Goal: Contribute content: Contribute content

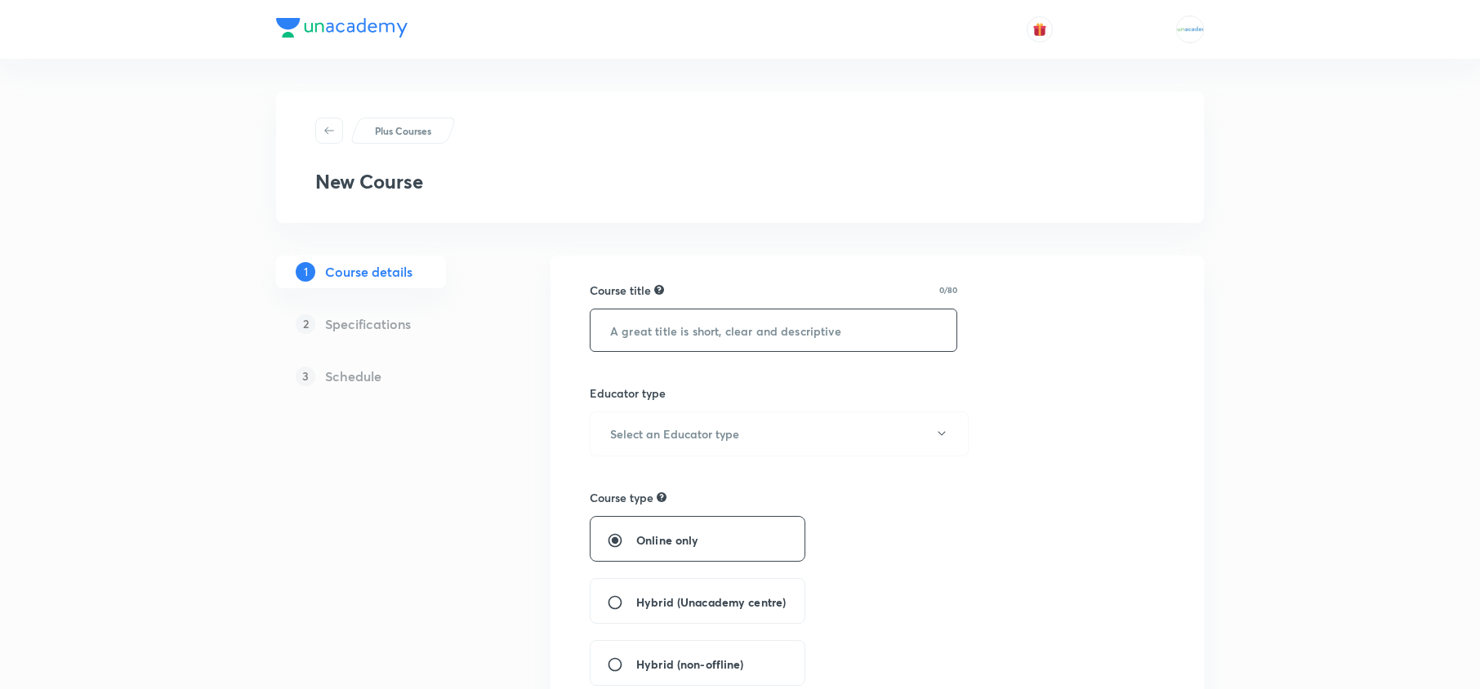
paste input "Course of RMO 2025 - SPS Sir"
click at [724, 340] on input "Course of RMO 2025 - SPS Sir" at bounding box center [774, 331] width 366 height 42
type input "Course of RMO 2025 - SP Sir"
drag, startPoint x: 675, startPoint y: 455, endPoint x: 677, endPoint y: 444, distance: 10.9
click at [677, 444] on button "Select an Educator type" at bounding box center [779, 434] width 379 height 45
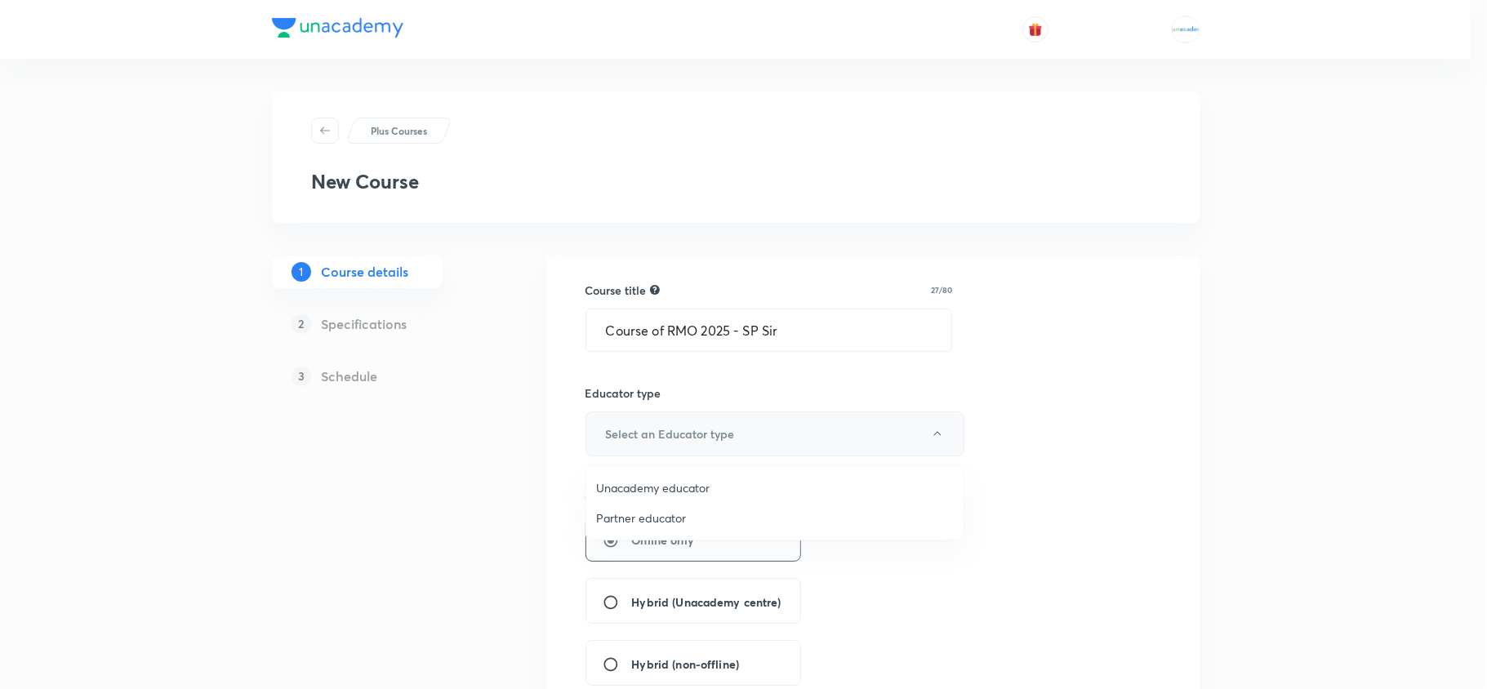
click at [677, 444] on div at bounding box center [743, 344] width 1487 height 689
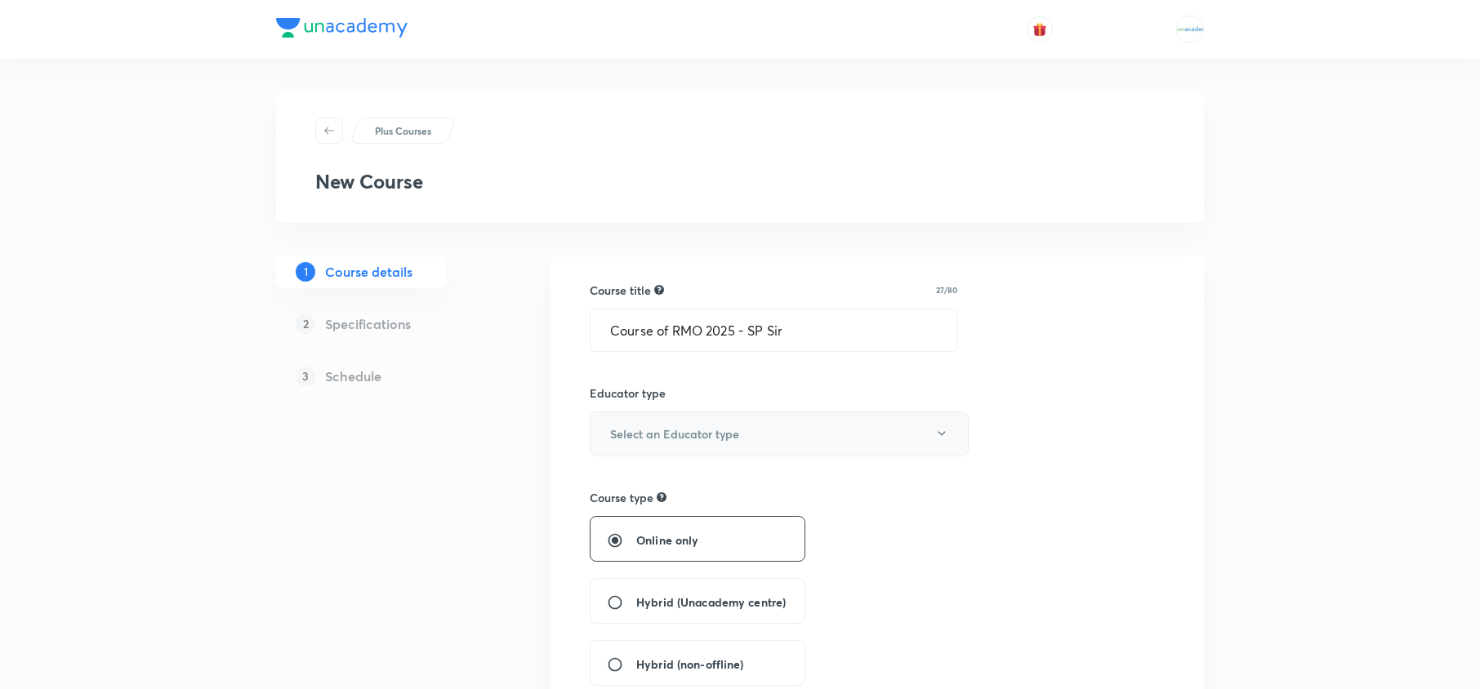
scroll to position [43, 0]
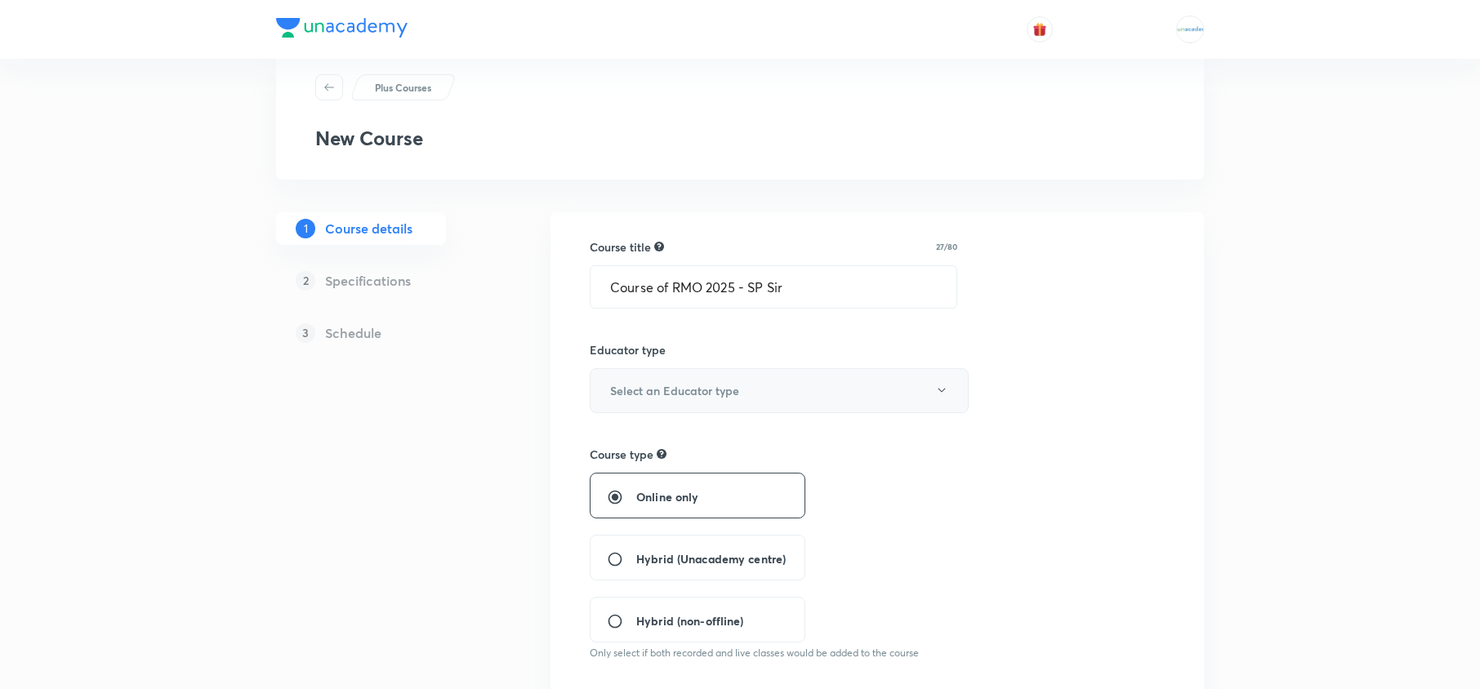
click at [699, 406] on button "Select an Educator type" at bounding box center [779, 390] width 379 height 45
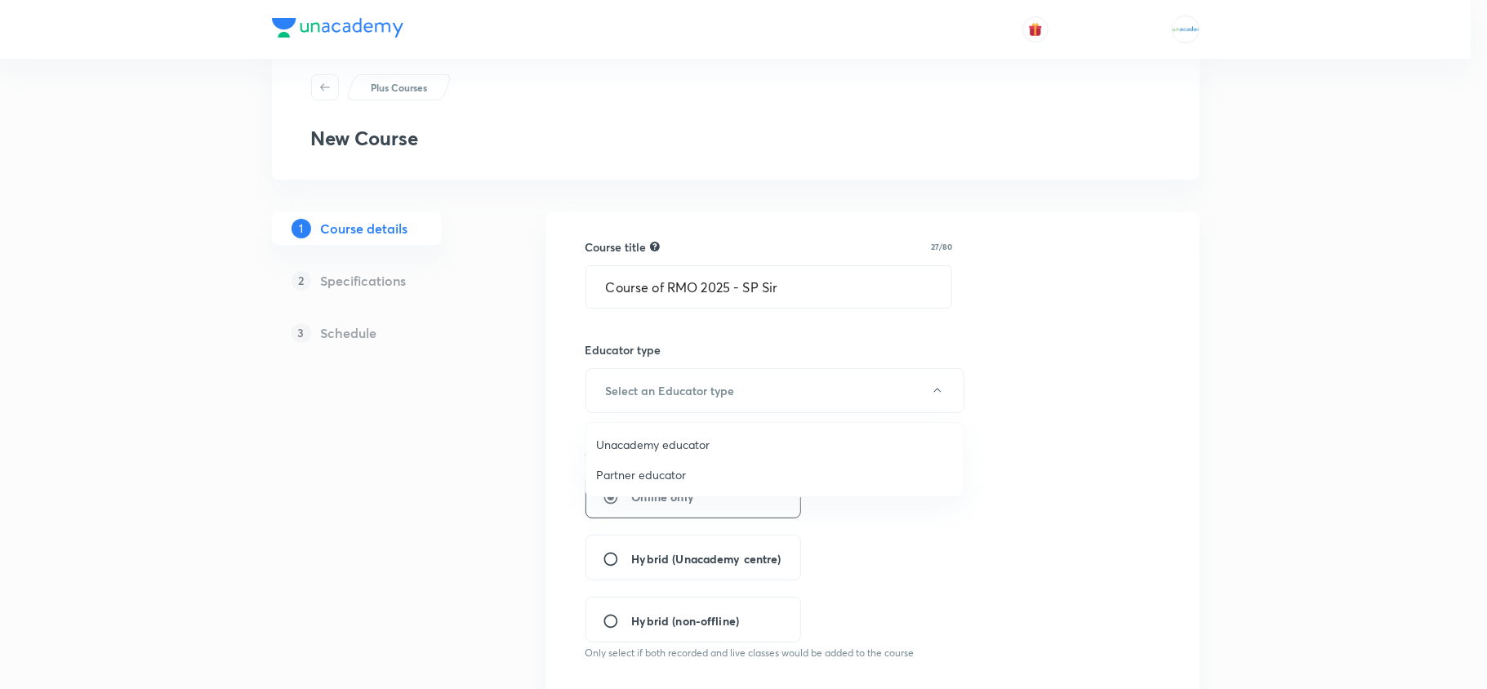
click at [671, 448] on span "Unacademy educator" at bounding box center [775, 444] width 358 height 17
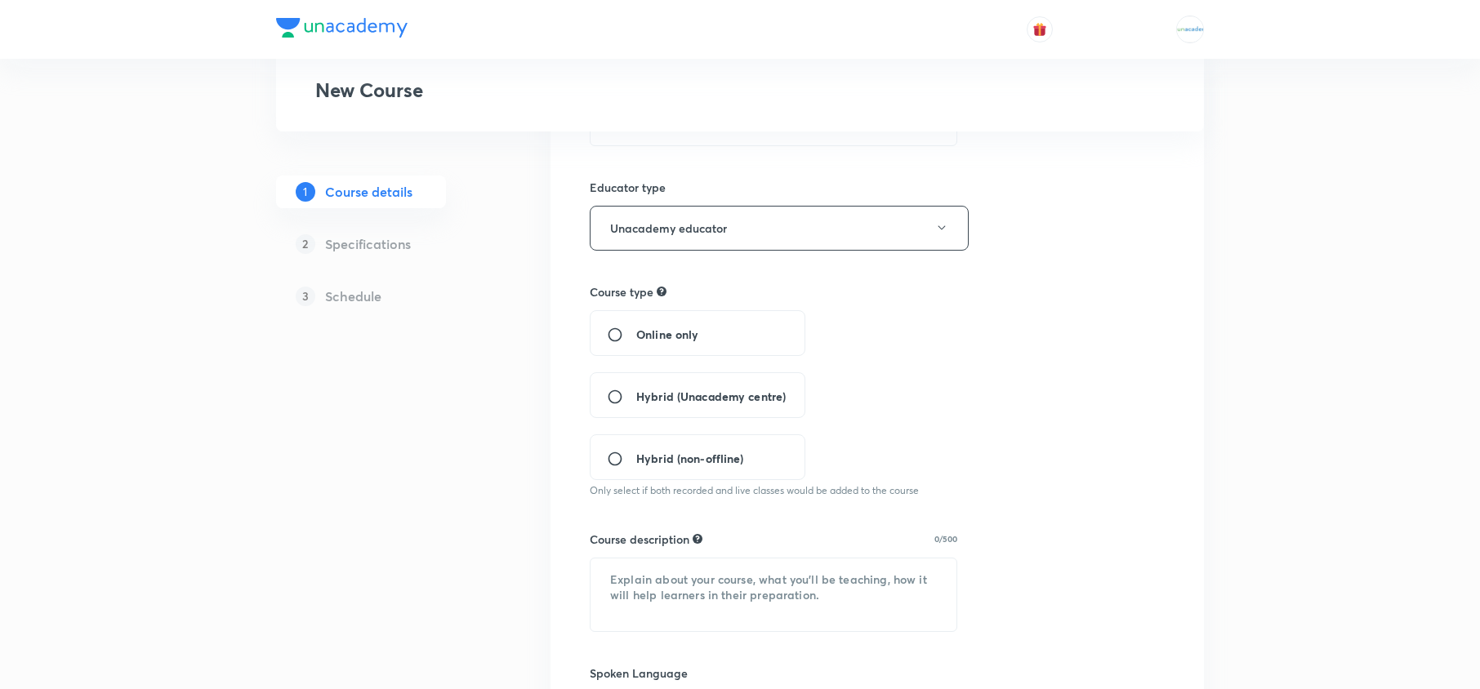
scroll to position [207, 0]
click at [654, 345] on div "Online only" at bounding box center [698, 332] width 216 height 46
click at [622, 345] on div "Online only" at bounding box center [698, 332] width 216 height 46
click at [616, 331] on input "Online only" at bounding box center [621, 333] width 29 height 16
radio input "true"
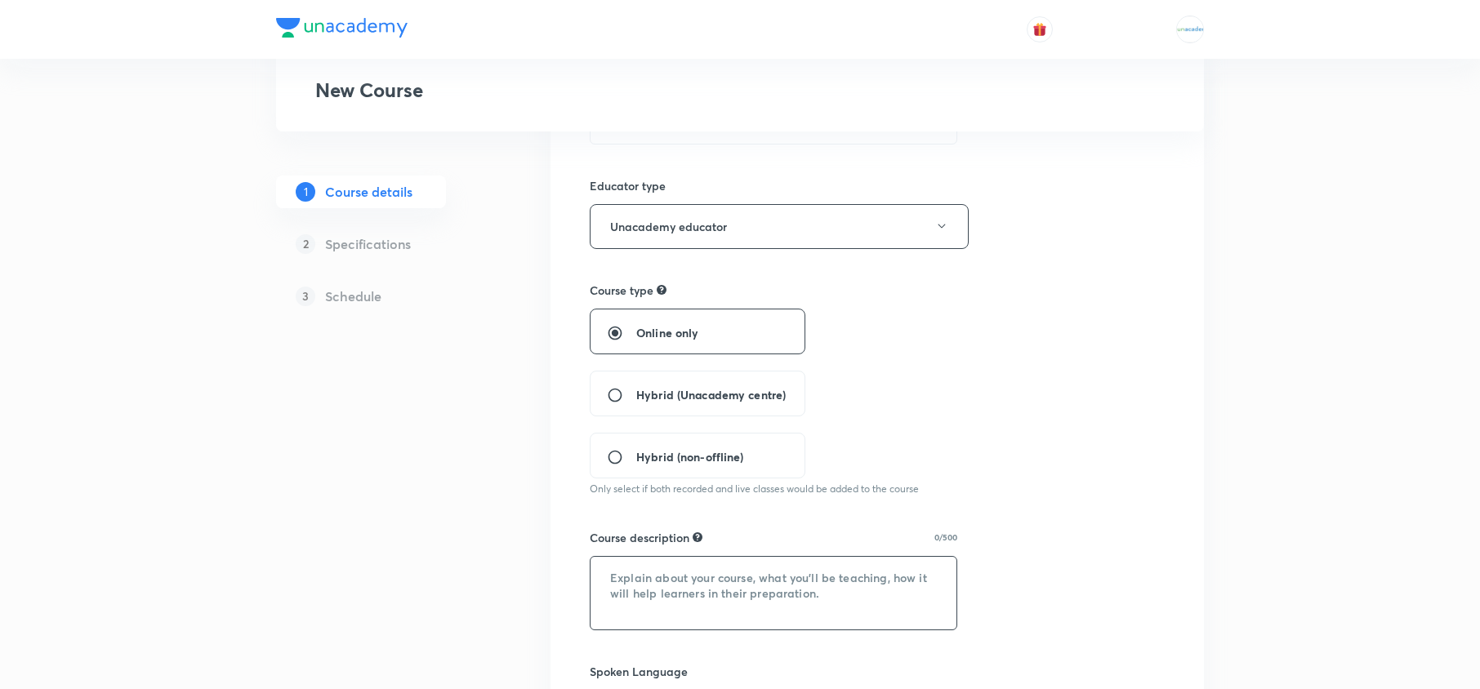
click at [663, 565] on textarea at bounding box center [774, 593] width 366 height 73
paste textarea "In this Course, SPS Sir will cover the topics of RMO. The course will include S…"
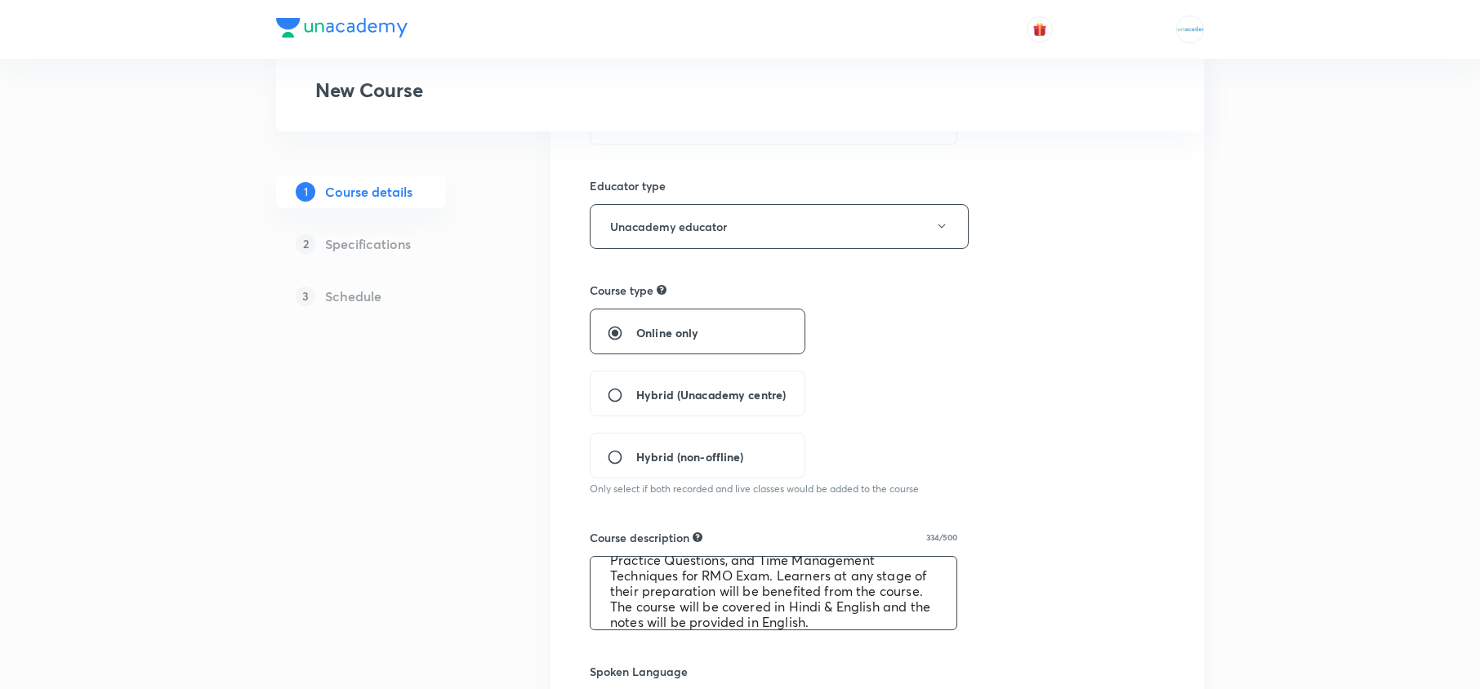
scroll to position [0, 0]
click at [730, 569] on textarea "In this Course, SPS Sir will cover the topics of RMO. The course will include S…" at bounding box center [774, 593] width 366 height 73
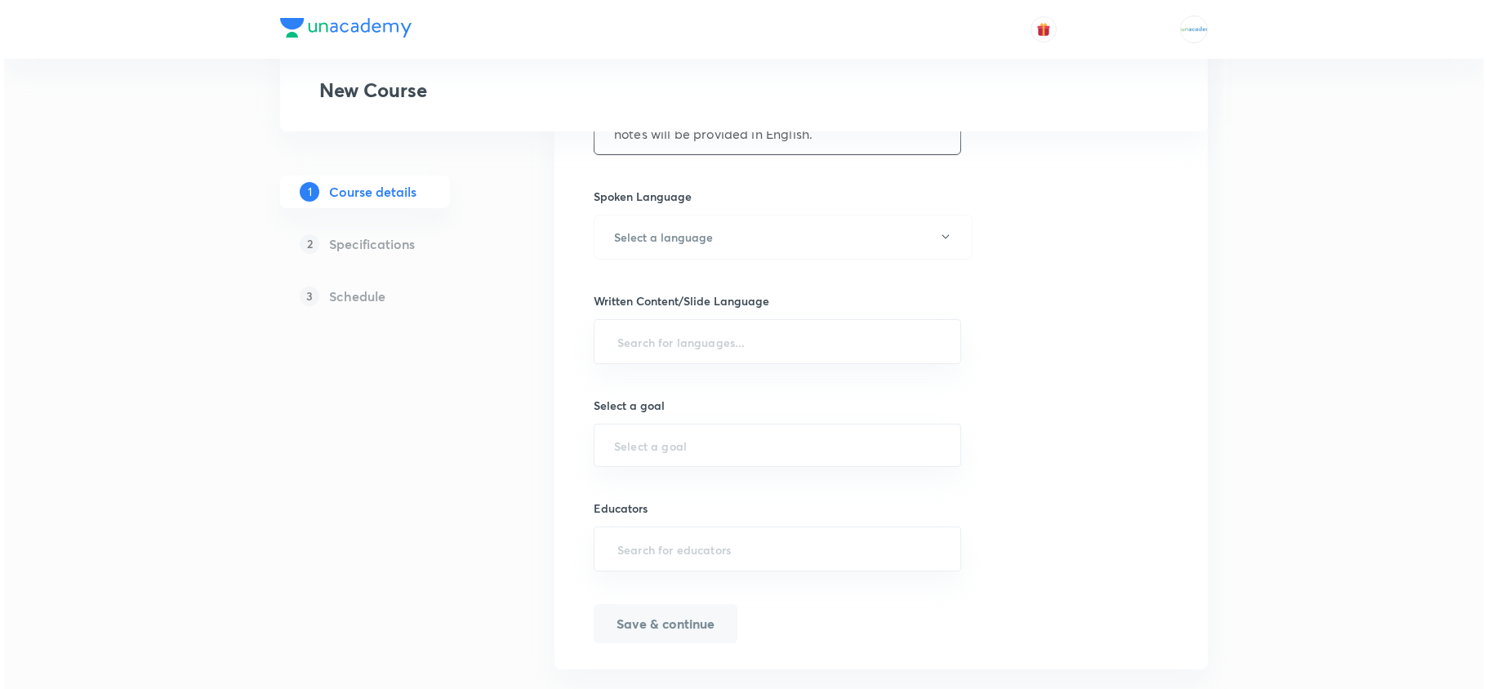
scroll to position [684, 0]
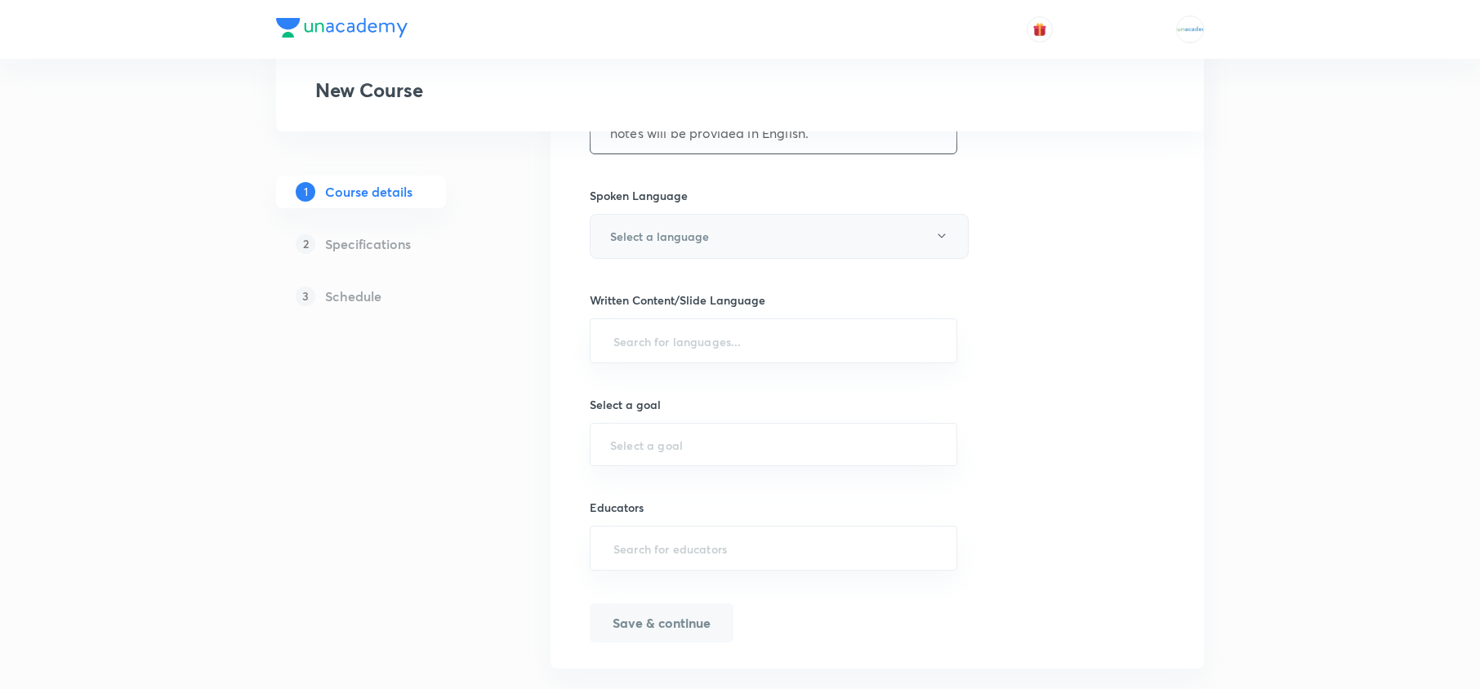
type textarea "In this Course, SP Sir will cover the topics of RMO. The course will include St…"
click at [794, 236] on button "Select a language" at bounding box center [779, 236] width 379 height 45
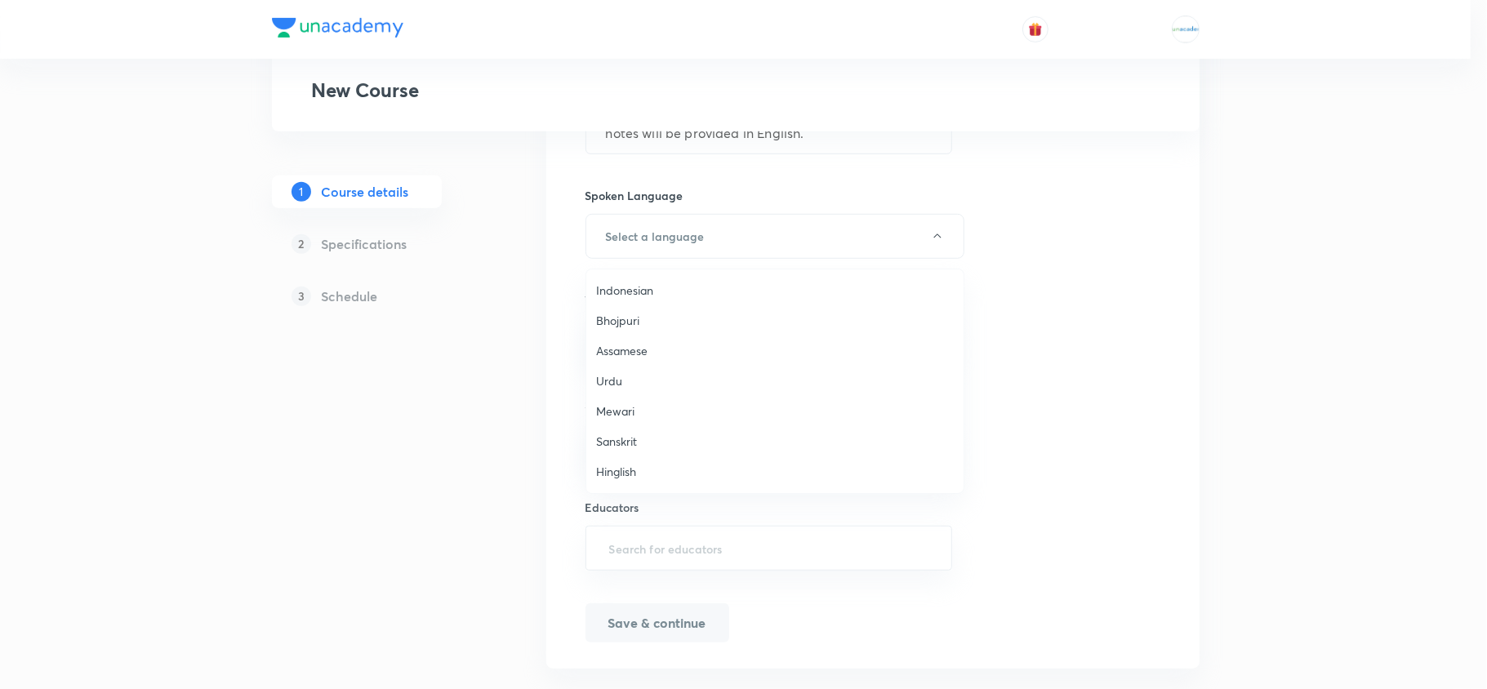
click at [644, 475] on span "Hinglish" at bounding box center [775, 471] width 358 height 17
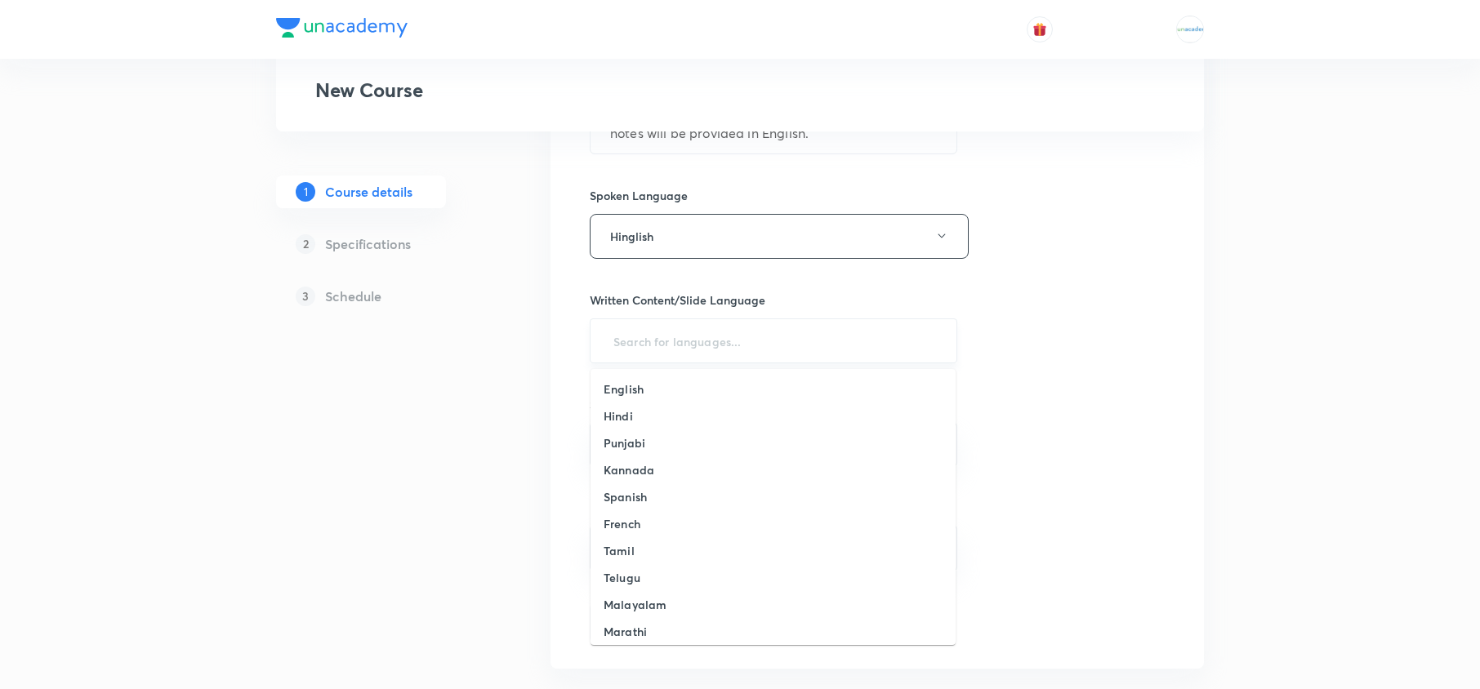
click at [698, 350] on input "text" at bounding box center [773, 341] width 327 height 30
click at [635, 390] on h6 "English" at bounding box center [624, 389] width 40 height 17
click at [671, 455] on input "text" at bounding box center [773, 448] width 327 height 16
type input "f"
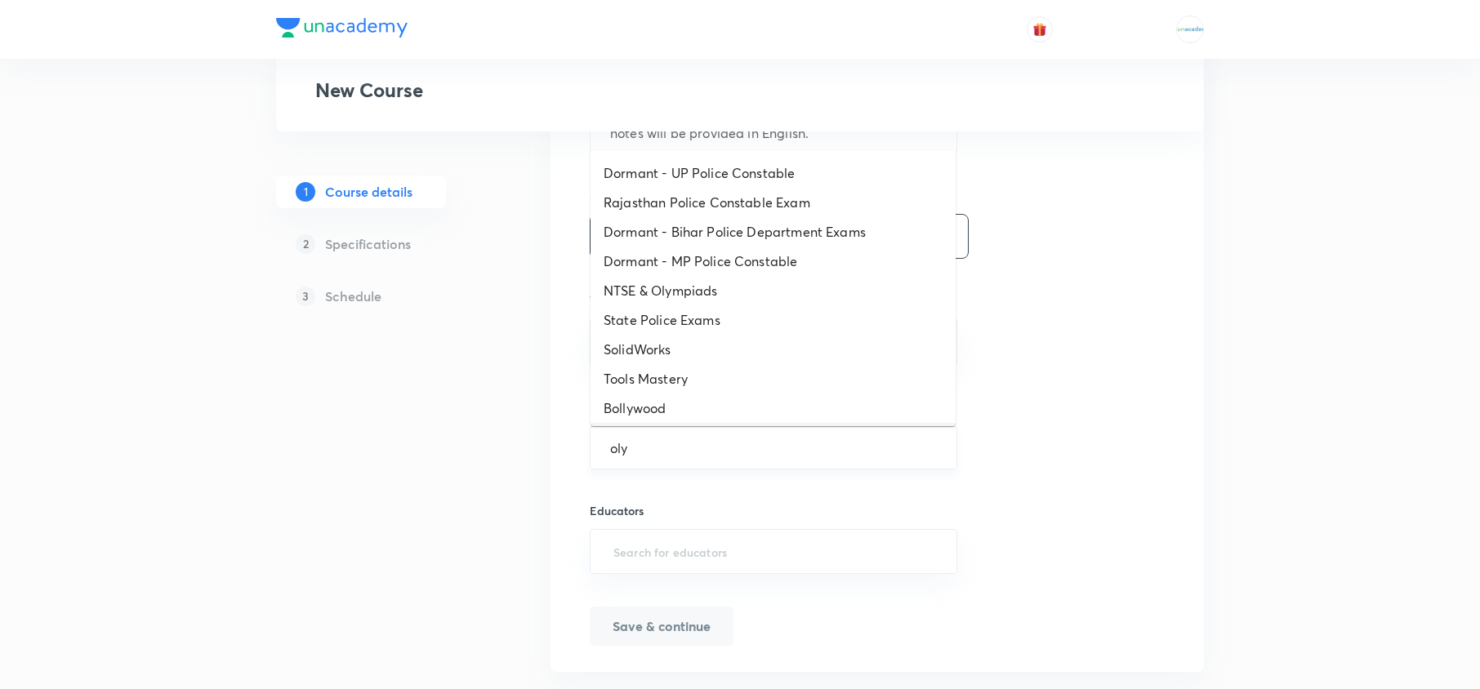
scroll to position [0, 0]
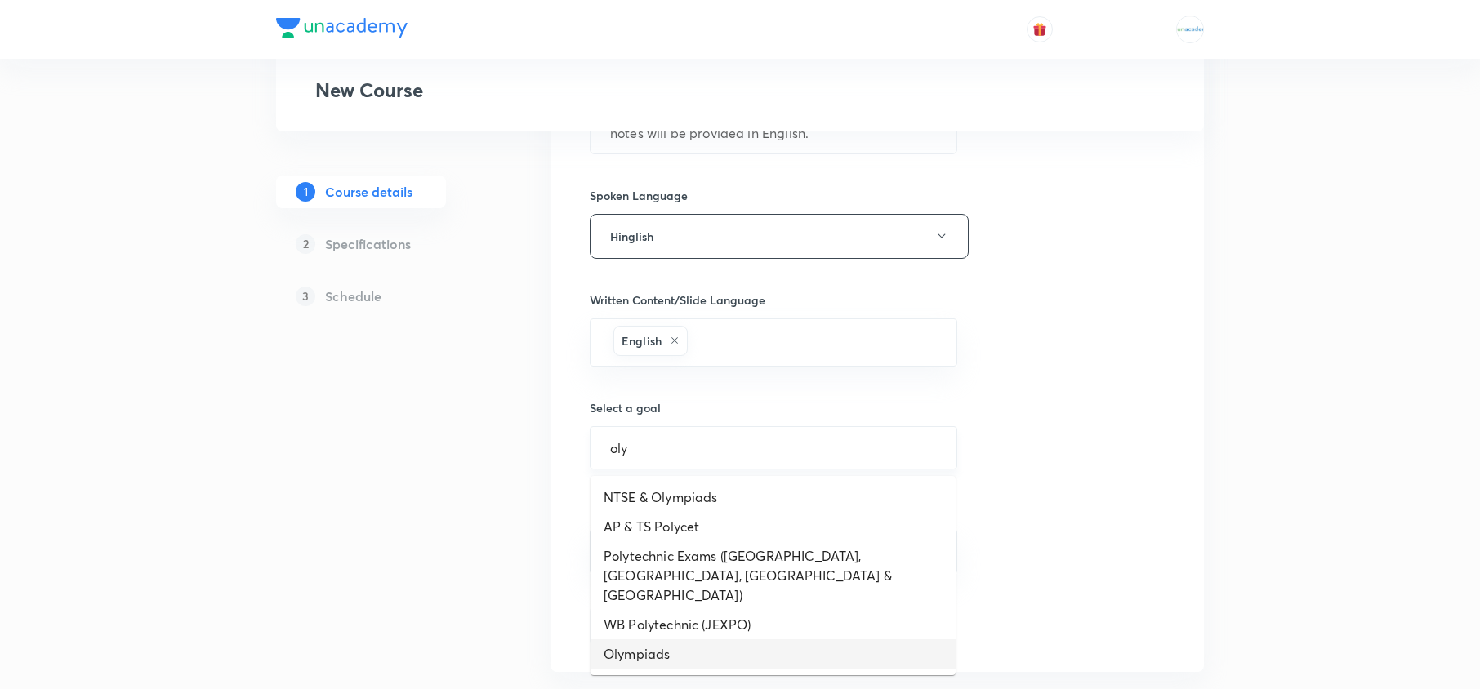
type input "Olympiads"
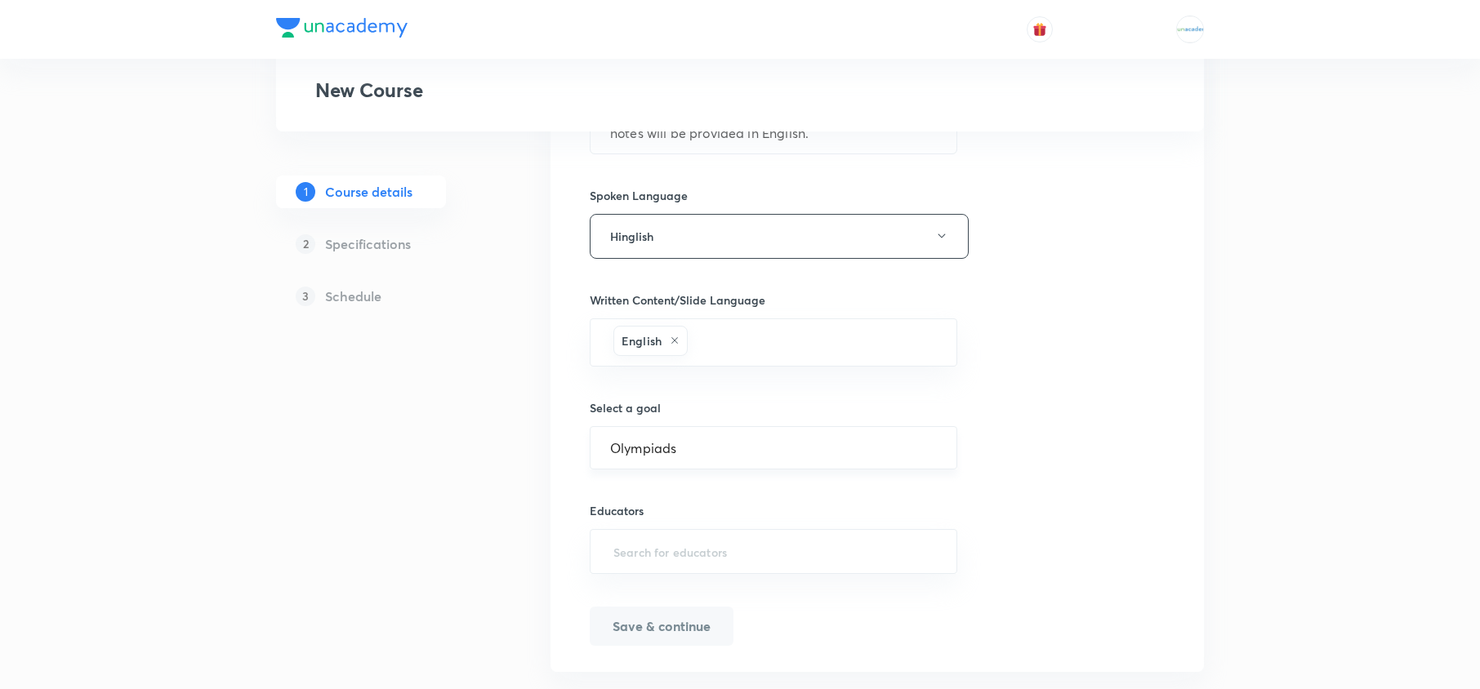
scroll to position [723, 0]
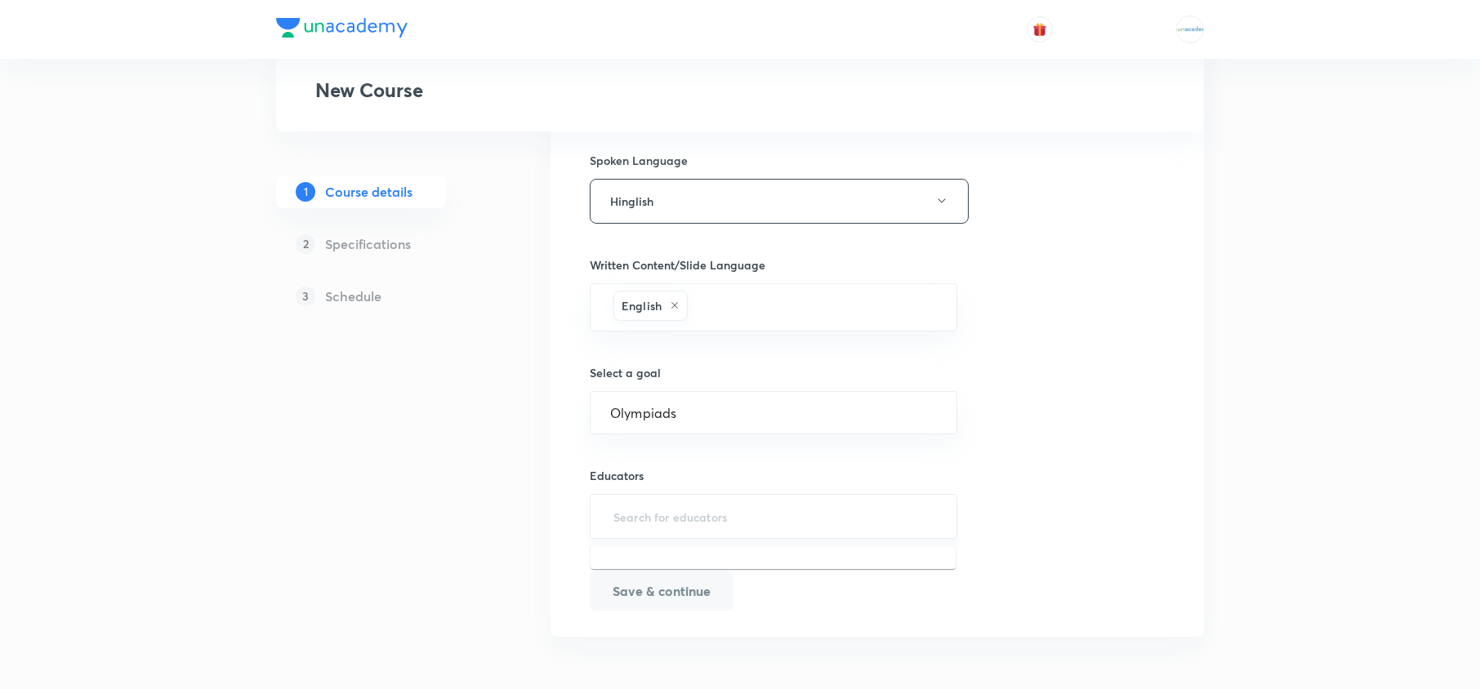
click at [687, 524] on input "text" at bounding box center [773, 516] width 327 height 30
paste input "@singsatpal"
type input "@singsatpal"
click at [687, 567] on h6 "Satpal Singh(singsatpal)" at bounding box center [727, 573] width 162 height 17
click at [651, 589] on button "Save & continue" at bounding box center [662, 589] width 144 height 39
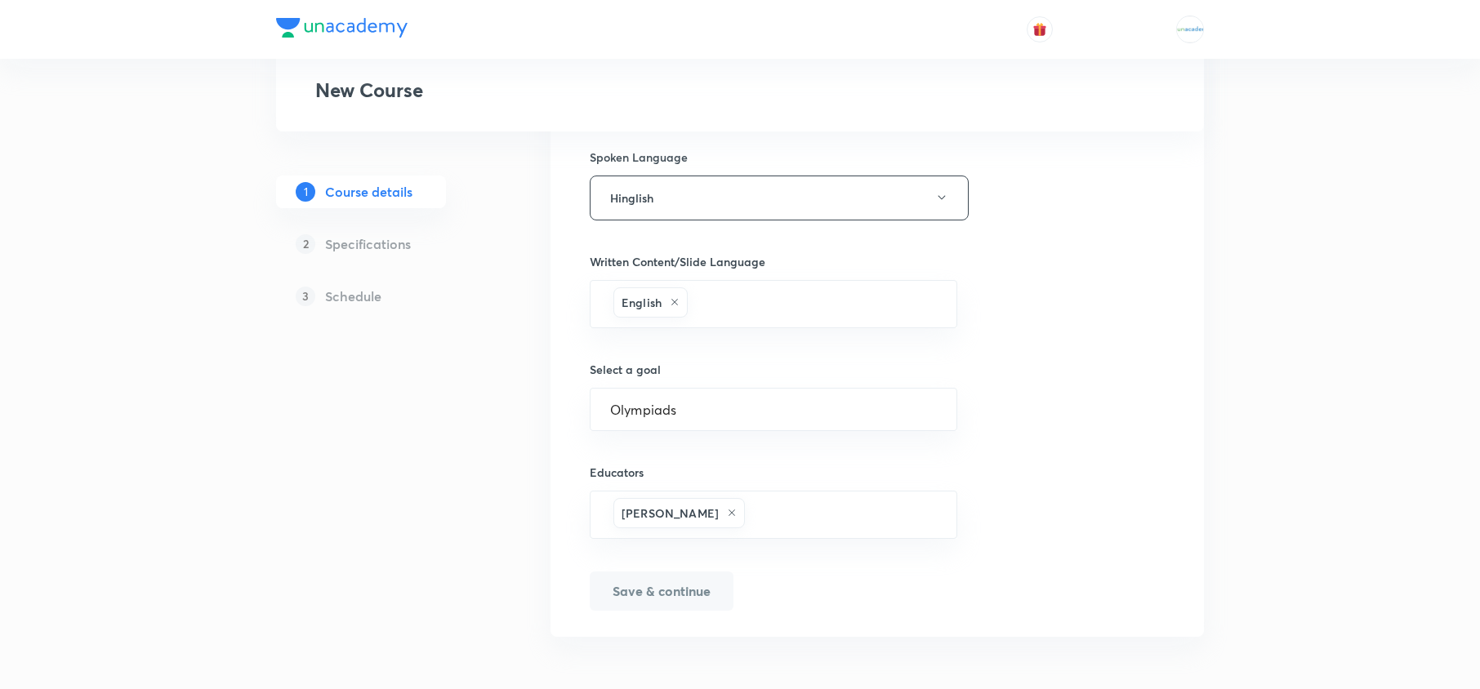
scroll to position [743, 0]
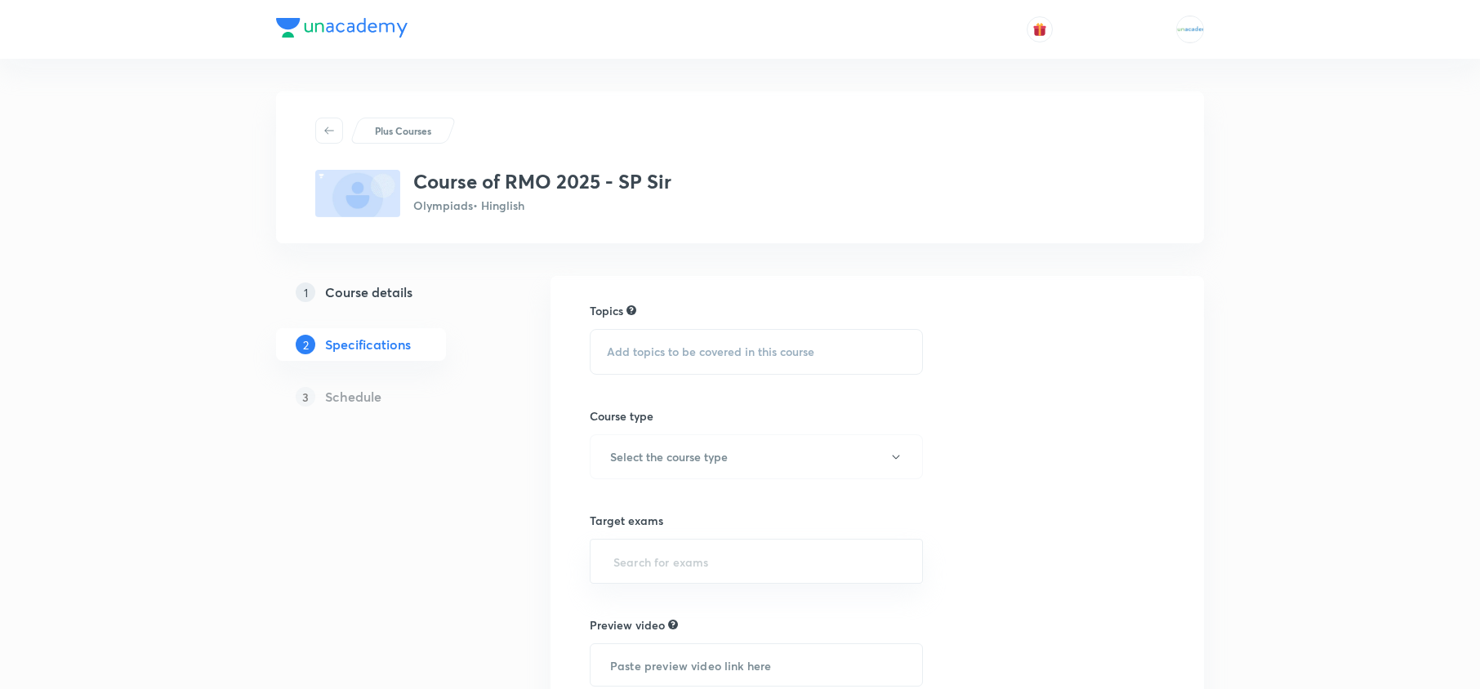
click at [696, 350] on span "Add topics to be covered in this course" at bounding box center [710, 351] width 207 height 13
click at [671, 484] on div "PRMO" at bounding box center [757, 479] width 332 height 37
checkbox input "true"
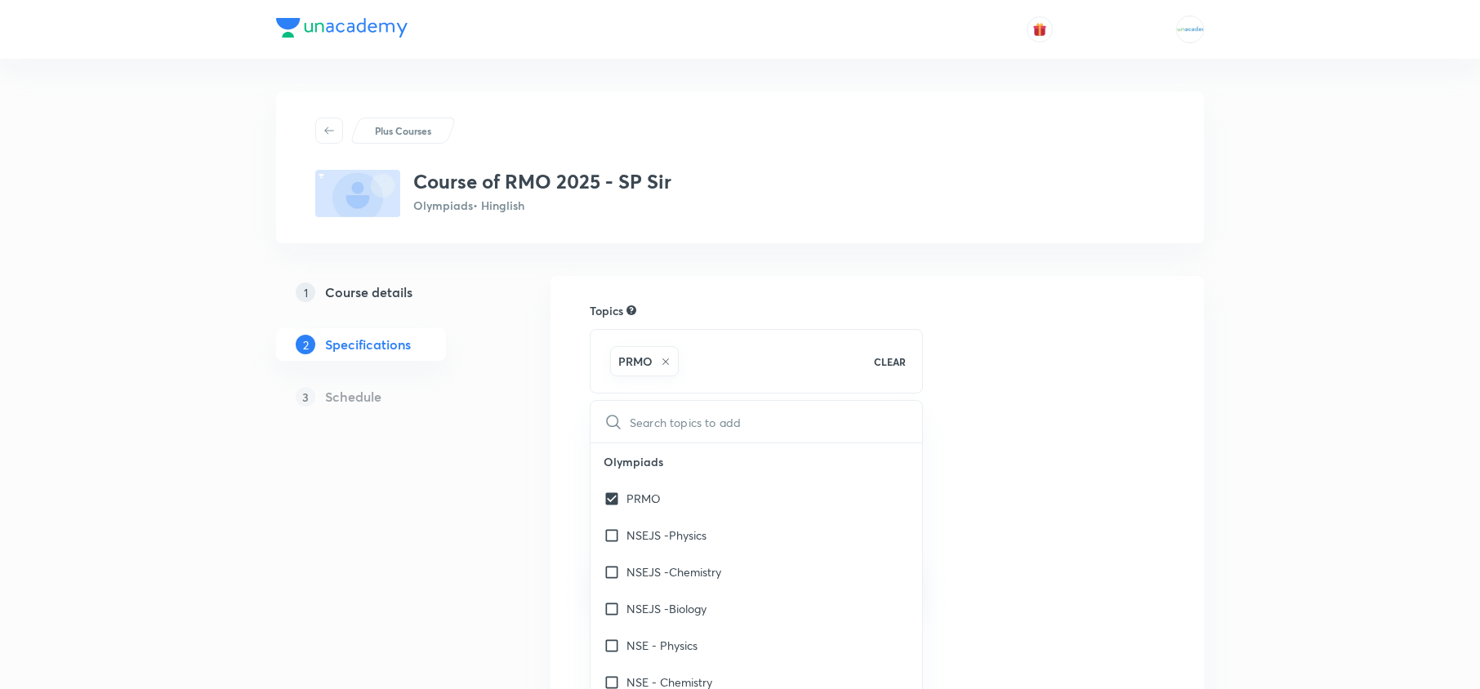
click at [997, 383] on div "Topics PRMO CLEAR ​ Olympiads PRMO NSEJS -Physics NSEJS -Chemistry NSEJS -Biolo…" at bounding box center [877, 581] width 575 height 559
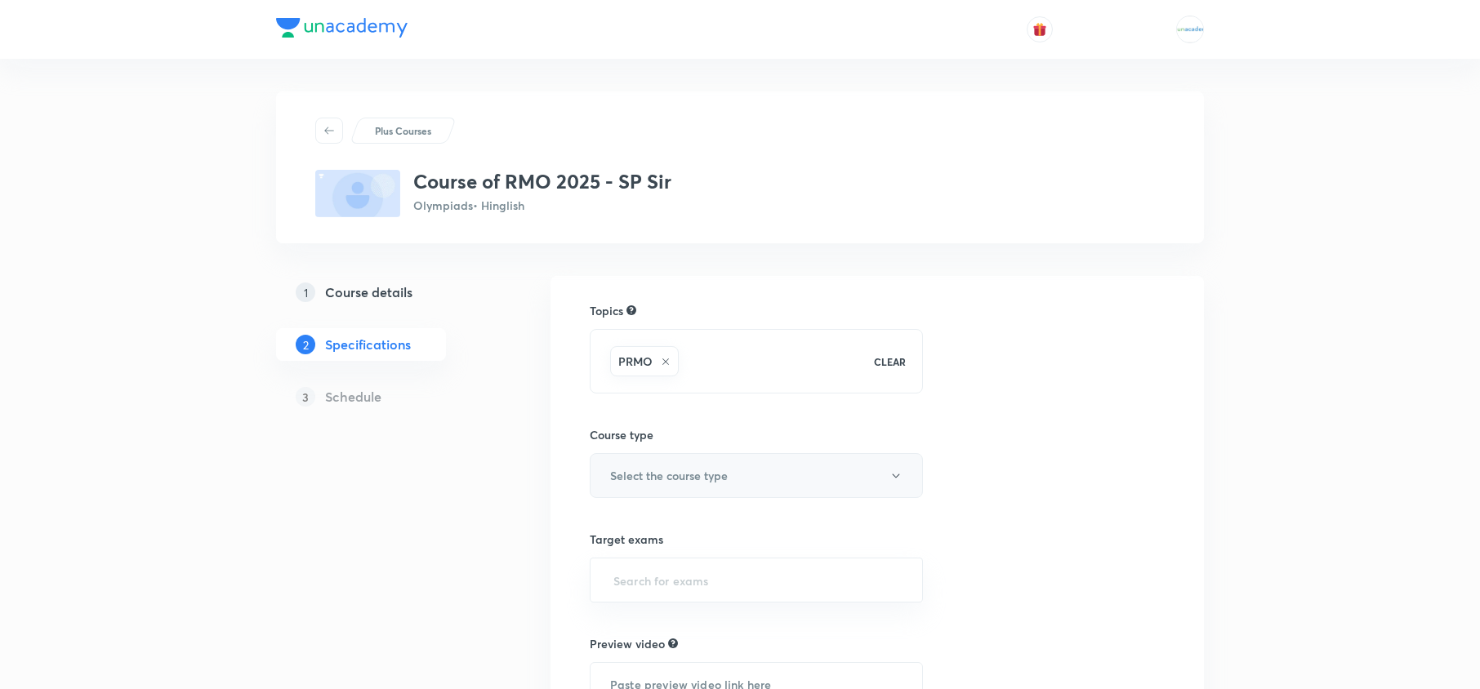
click at [764, 482] on button "Select the course type" at bounding box center [756, 475] width 333 height 45
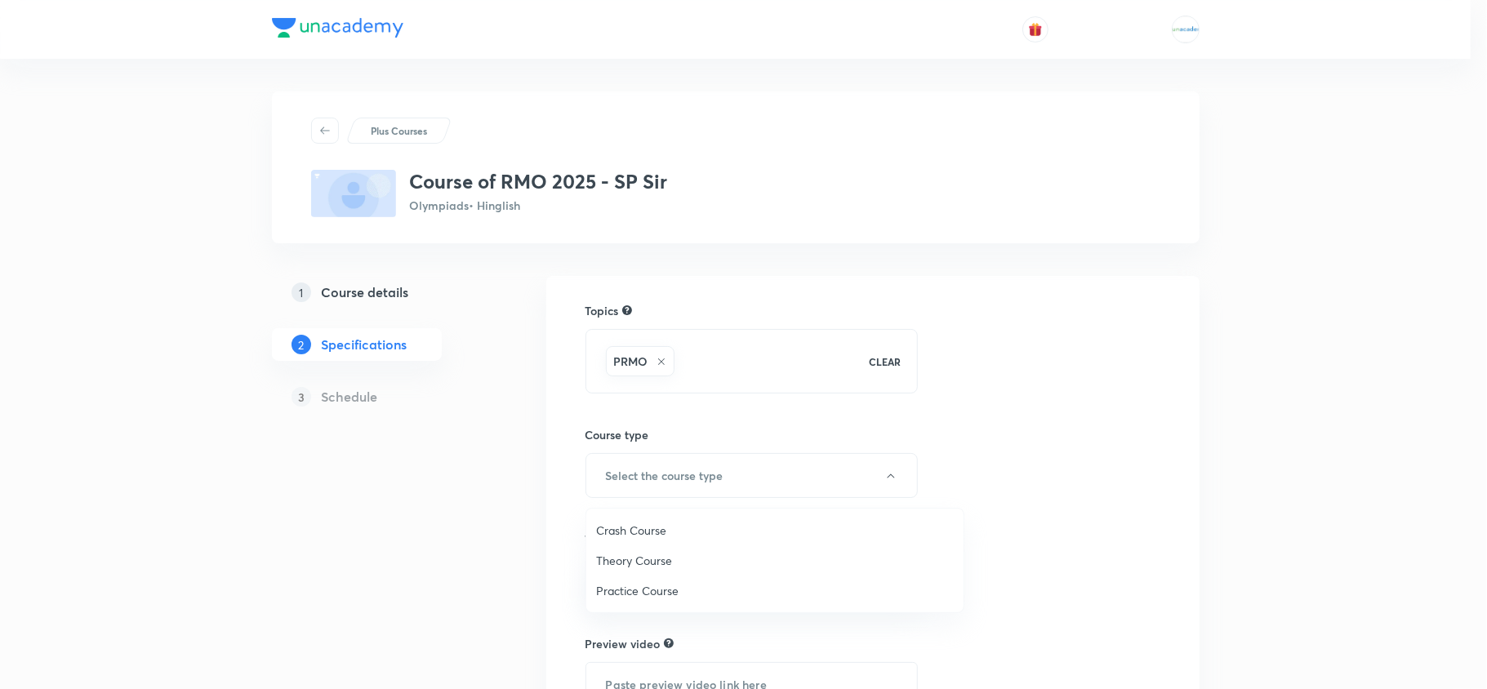
click at [680, 553] on span "Theory Course" at bounding box center [775, 560] width 358 height 17
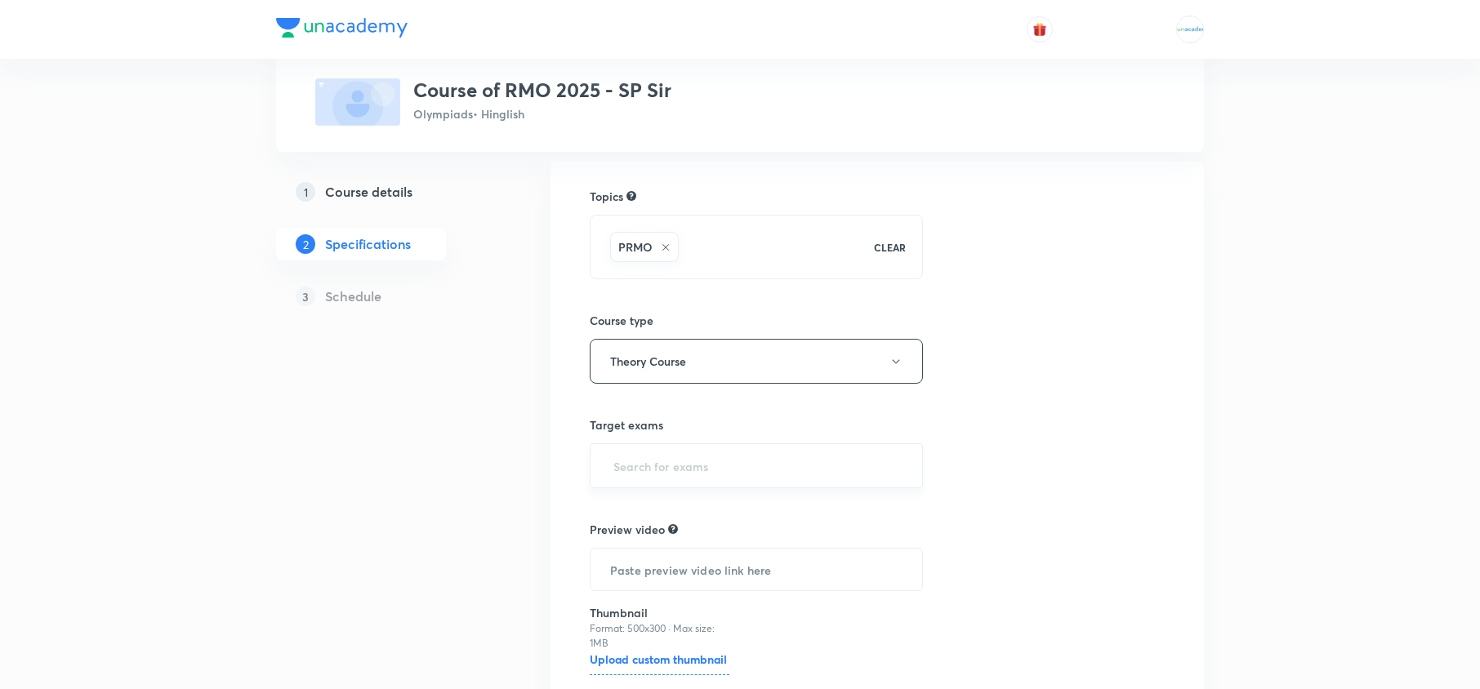
scroll to position [121, 0]
click at [691, 455] on input "text" at bounding box center [756, 459] width 292 height 30
type input "IOQM"
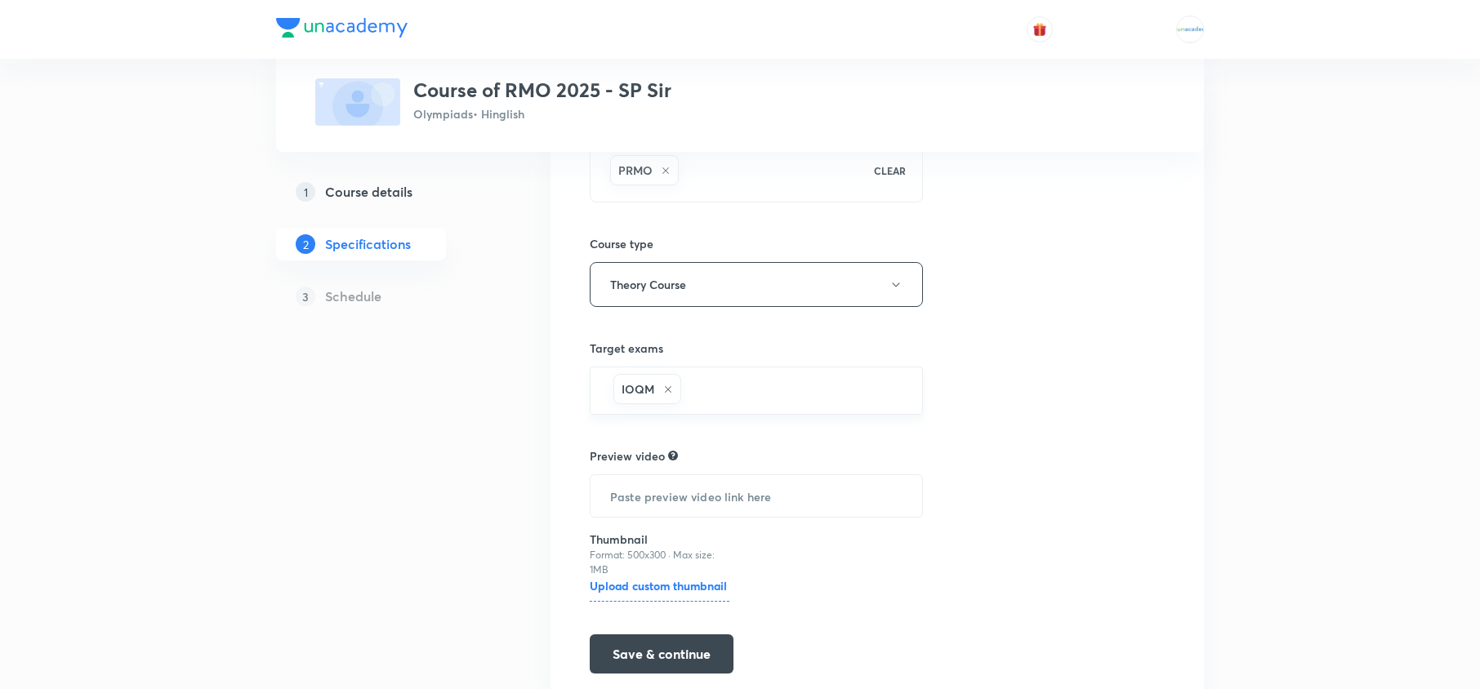
scroll to position [197, 0]
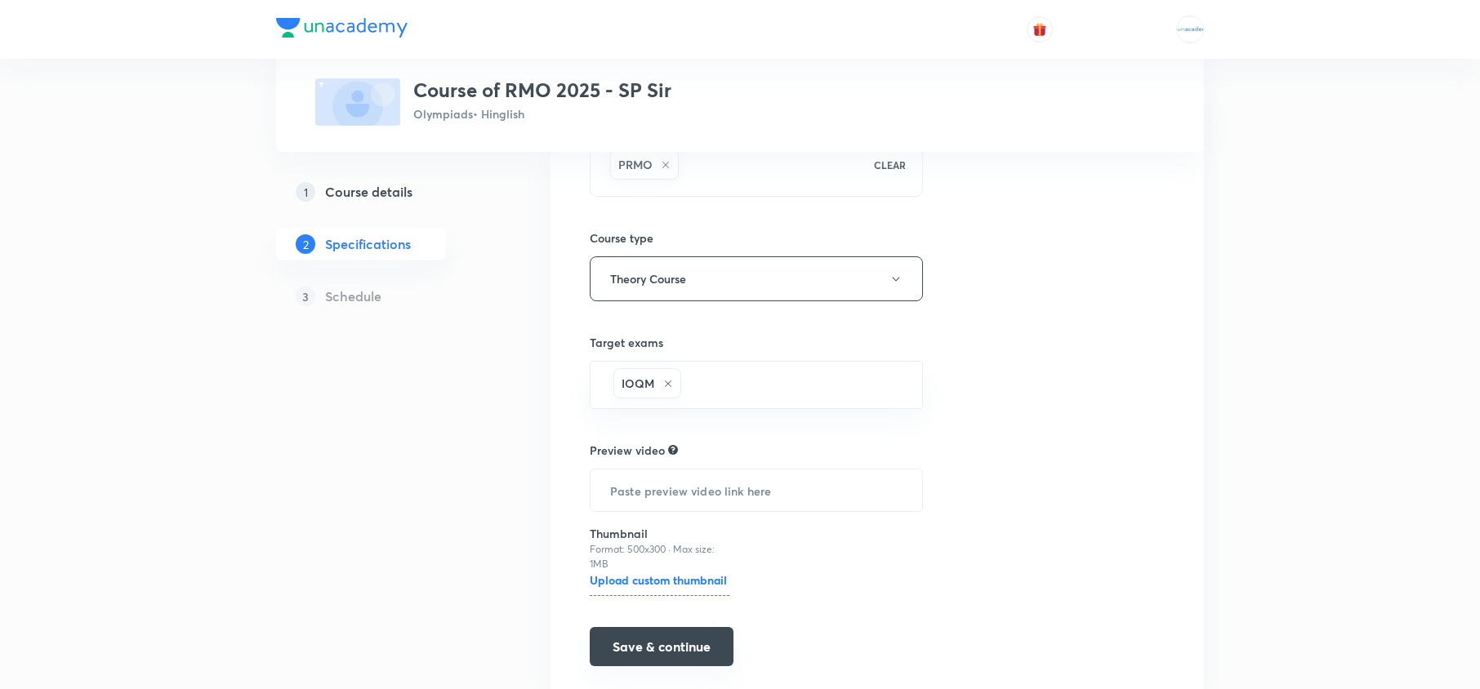
click at [654, 640] on button "Save & continue" at bounding box center [662, 646] width 144 height 39
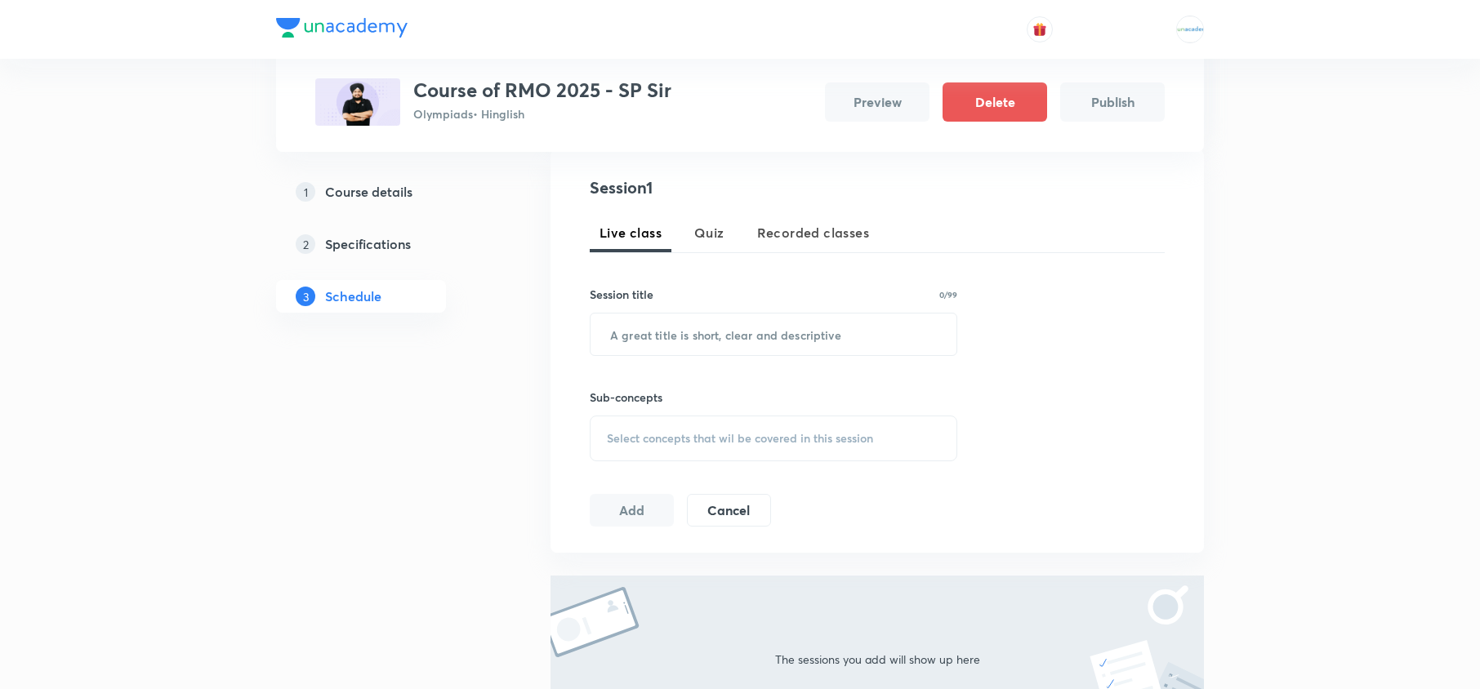
scroll to position [309, 0]
click at [762, 345] on input "text" at bounding box center [774, 334] width 366 height 42
paste input "Algebra - 01"
type input "Algebra - 01"
click at [740, 451] on div "Select concepts that wil be covered in this session" at bounding box center [774, 438] width 368 height 46
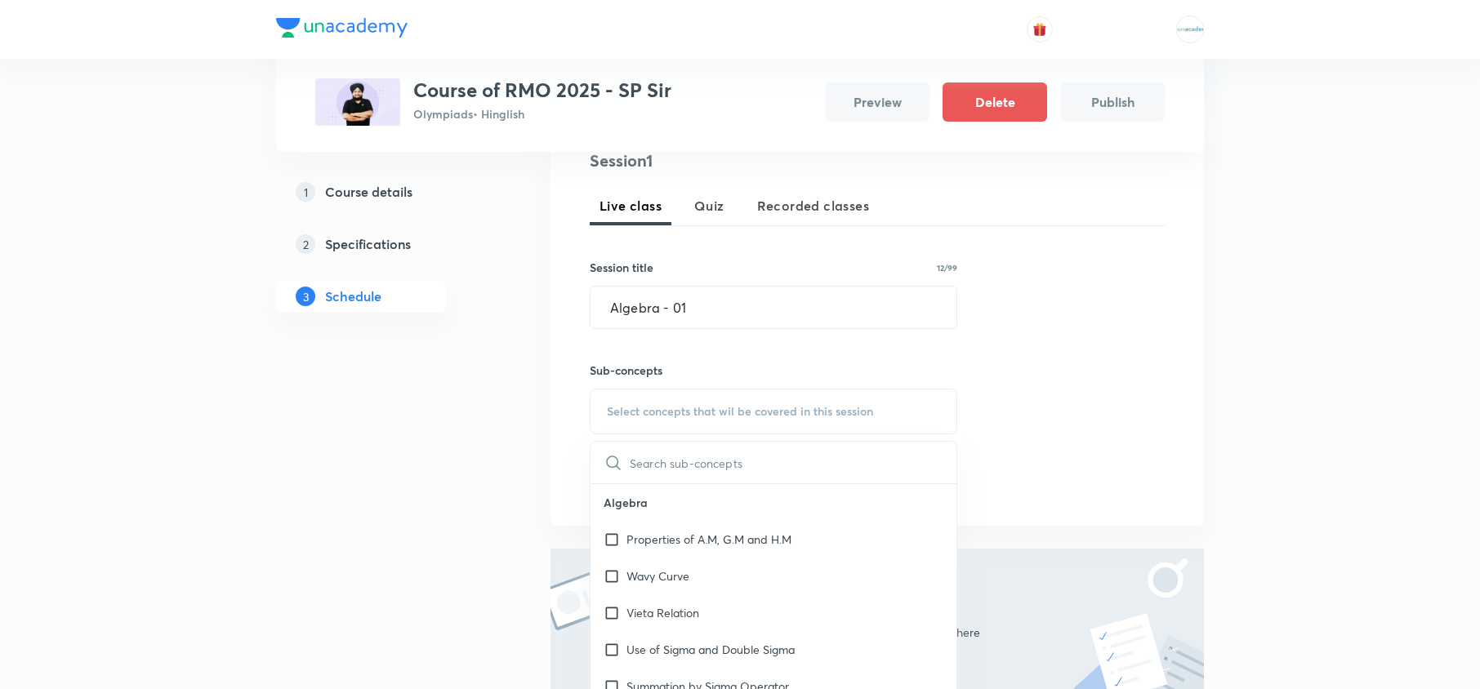
scroll to position [347, 0]
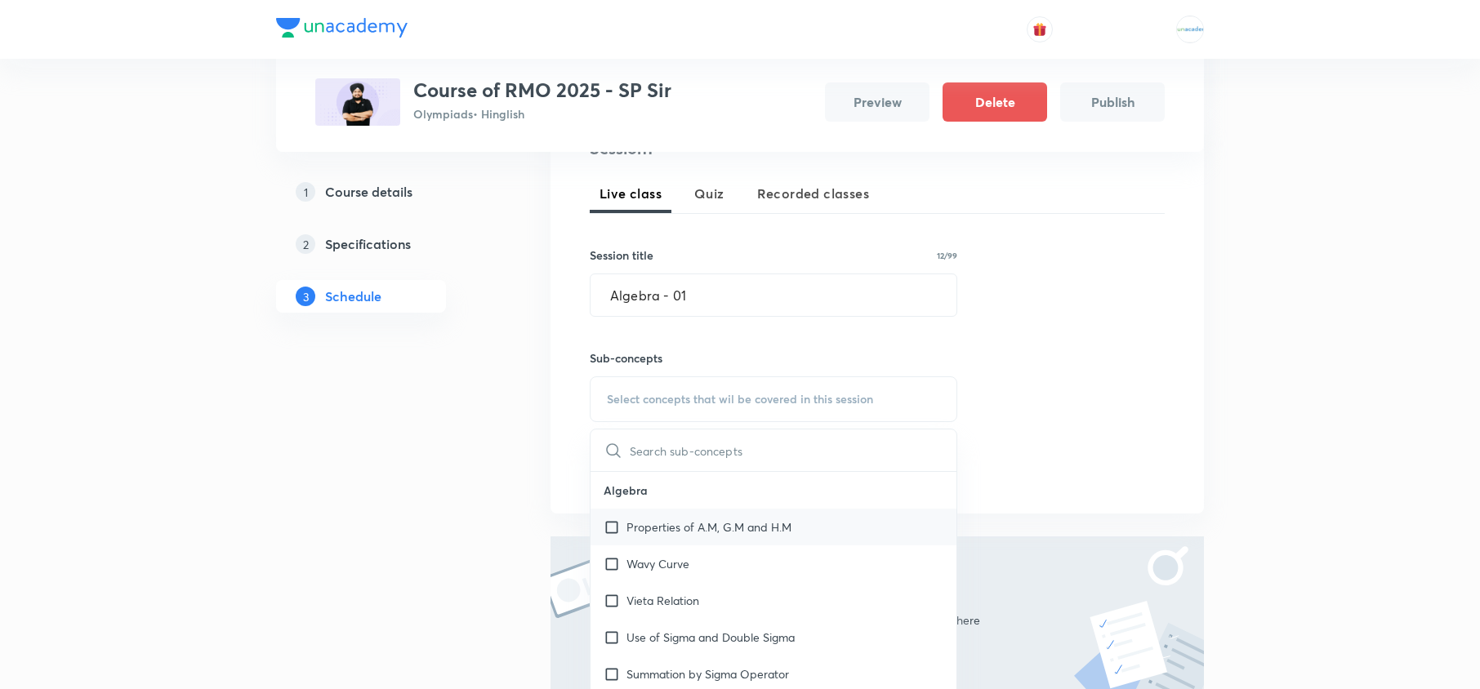
click at [666, 519] on p "Properties of A.M, G.M and H.M" at bounding box center [708, 527] width 165 height 17
checkbox input "true"
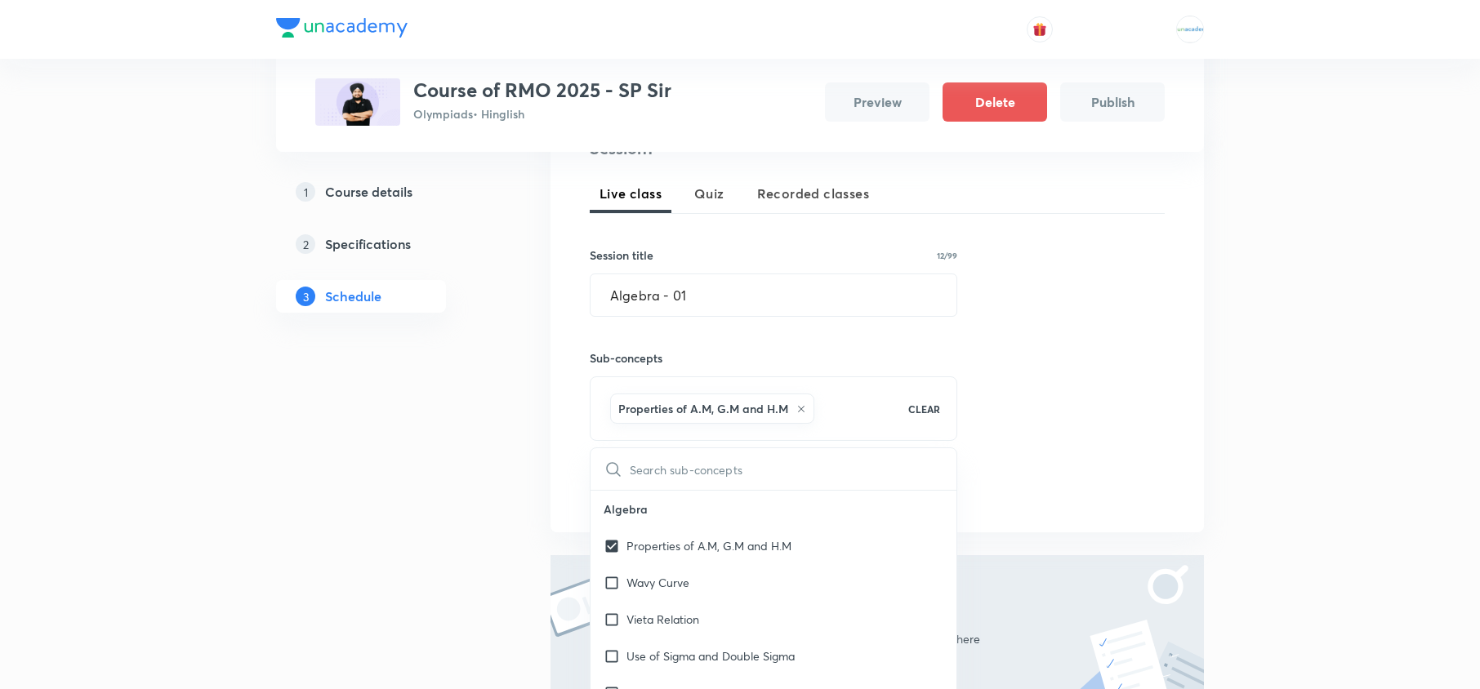
click at [541, 454] on div "Plus Courses Course of RMO 2025 - SP Sir Olympiads • Hinglish Preview Delete Pu…" at bounding box center [740, 286] width 928 height 1085
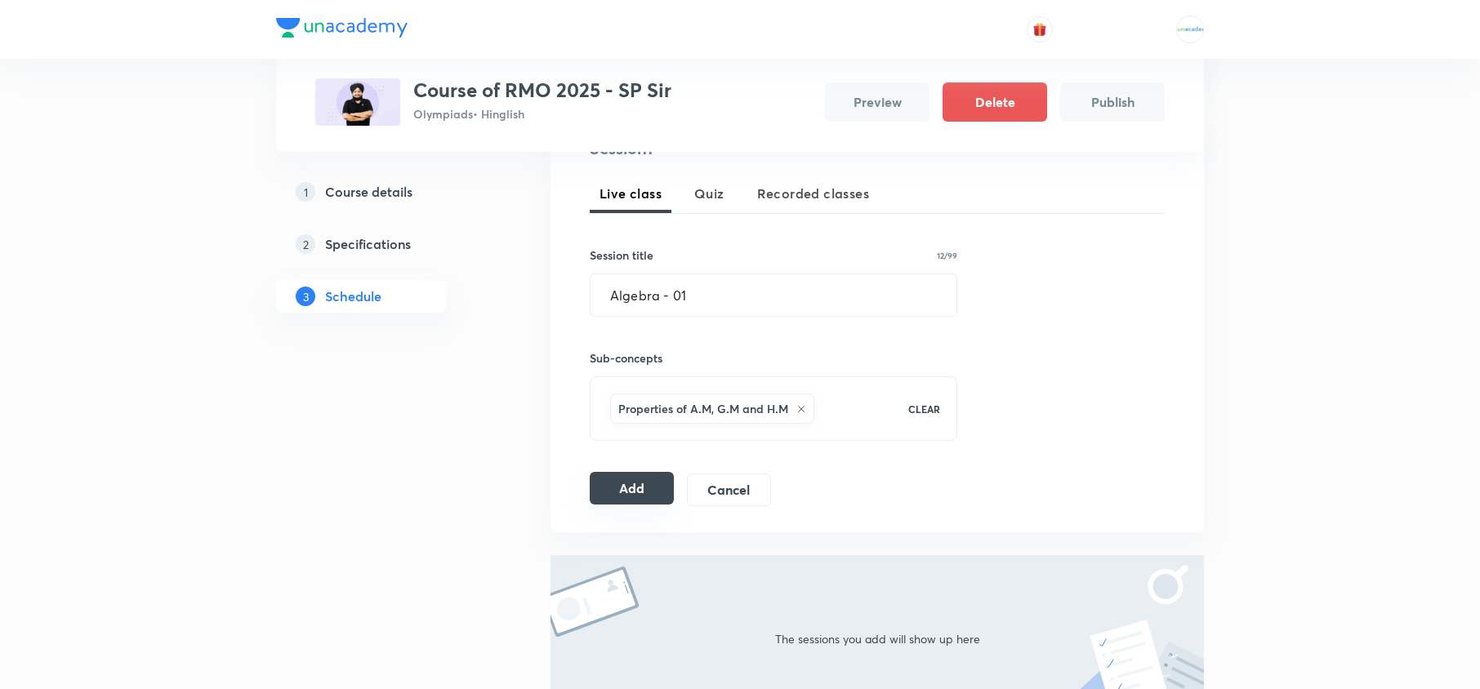
click at [621, 492] on button "Add" at bounding box center [632, 488] width 84 height 33
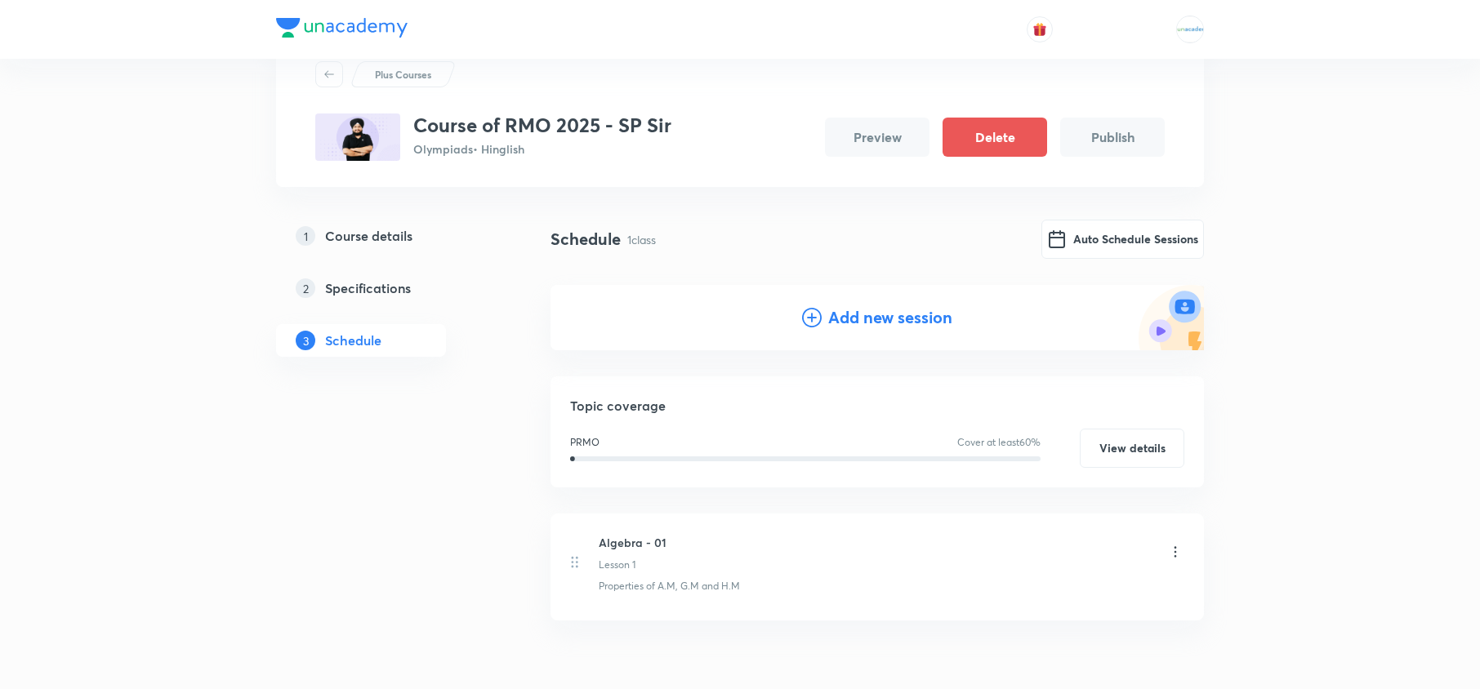
scroll to position [56, 0]
click at [1116, 243] on button "Auto Schedule Sessions" at bounding box center [1122, 238] width 163 height 39
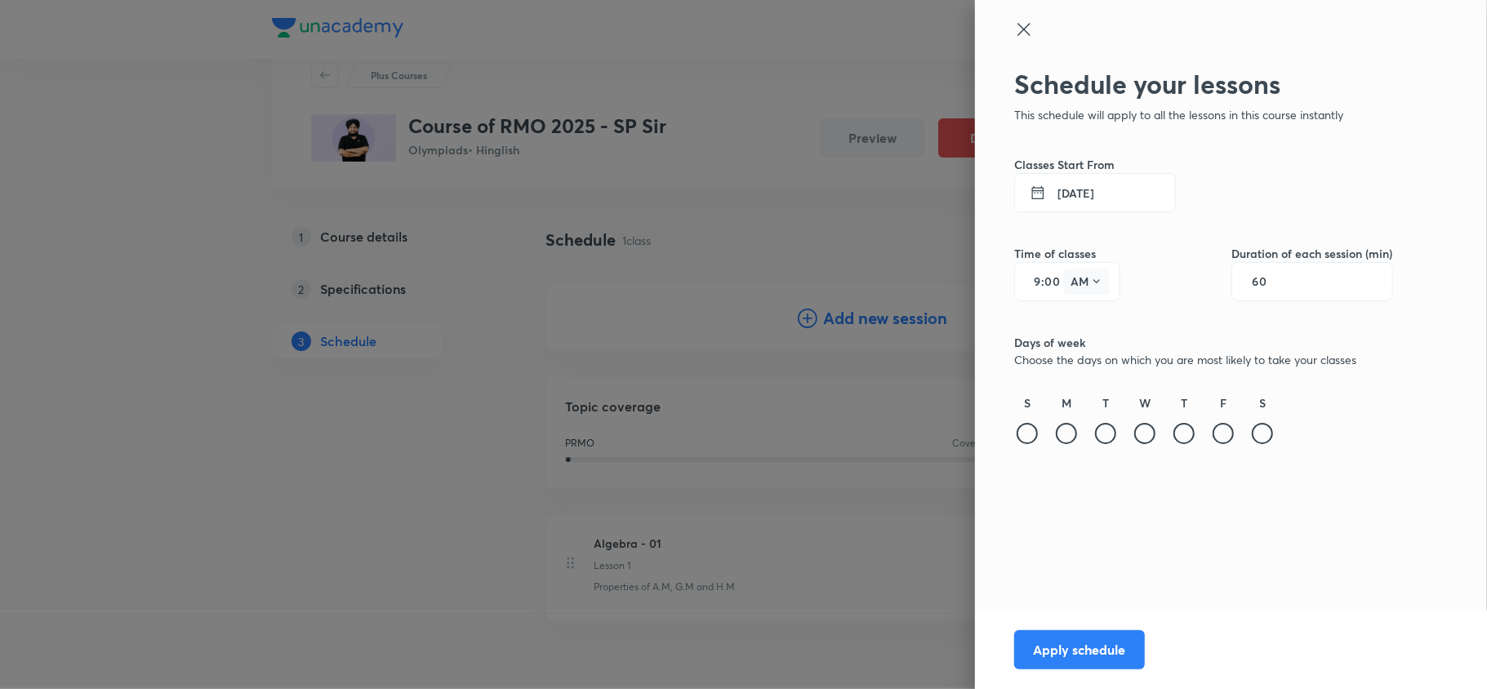
click at [1075, 292] on button "AM" at bounding box center [1087, 282] width 46 height 26
click at [1085, 323] on div "PM" at bounding box center [1088, 323] width 59 height 39
click at [1024, 282] on input "9" at bounding box center [1032, 281] width 20 height 13
type input "5"
type input "05"
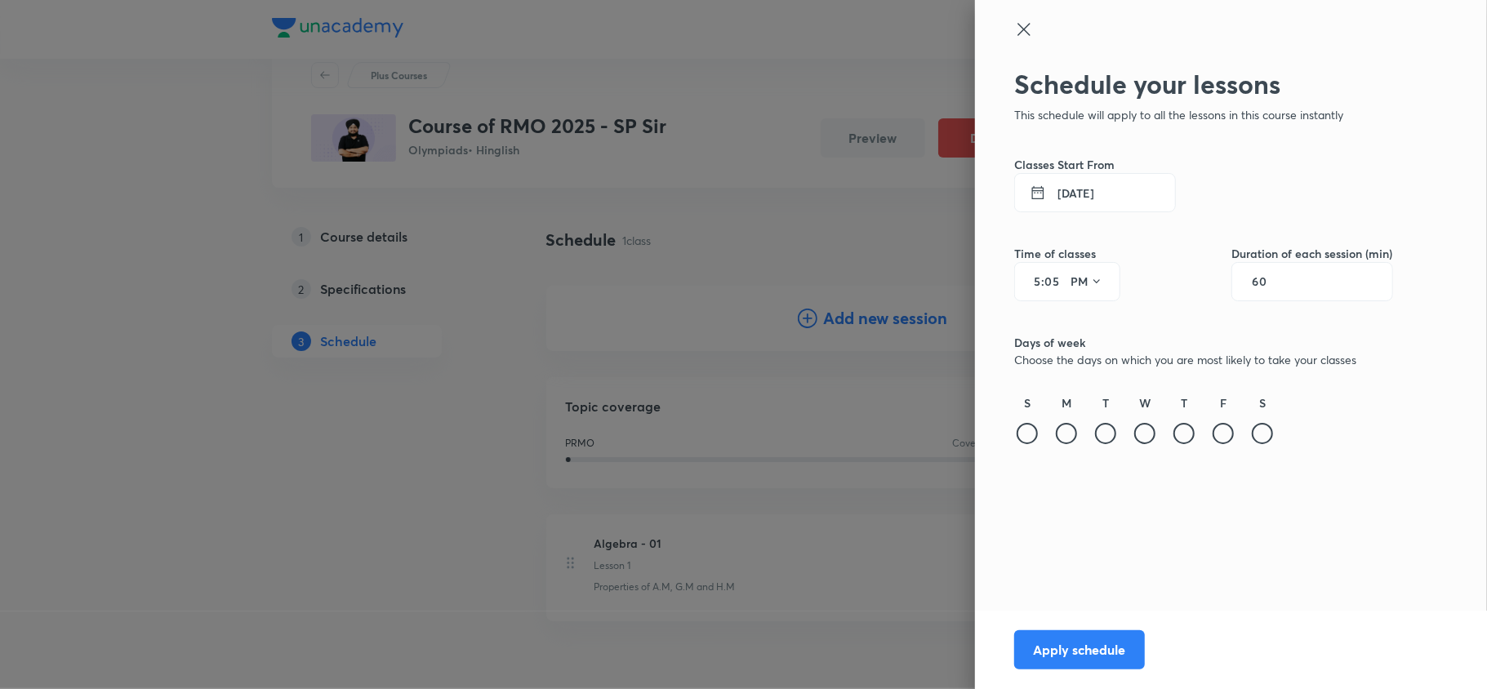
click at [1272, 284] on input "60" at bounding box center [1267, 281] width 31 height 13
type input "90"
click at [1150, 430] on div at bounding box center [1144, 433] width 21 height 21
click at [1104, 650] on button "Apply schedule" at bounding box center [1079, 648] width 131 height 39
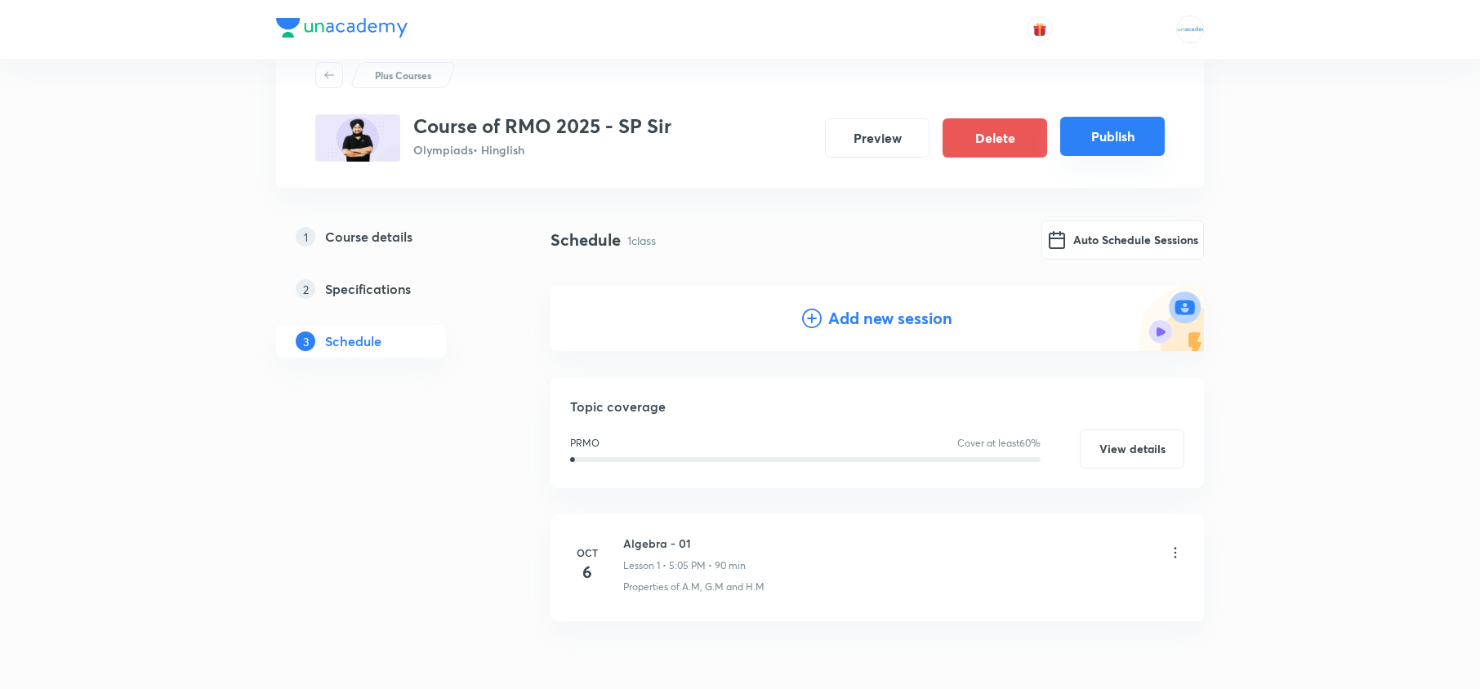
click at [1092, 144] on button "Publish" at bounding box center [1112, 136] width 105 height 39
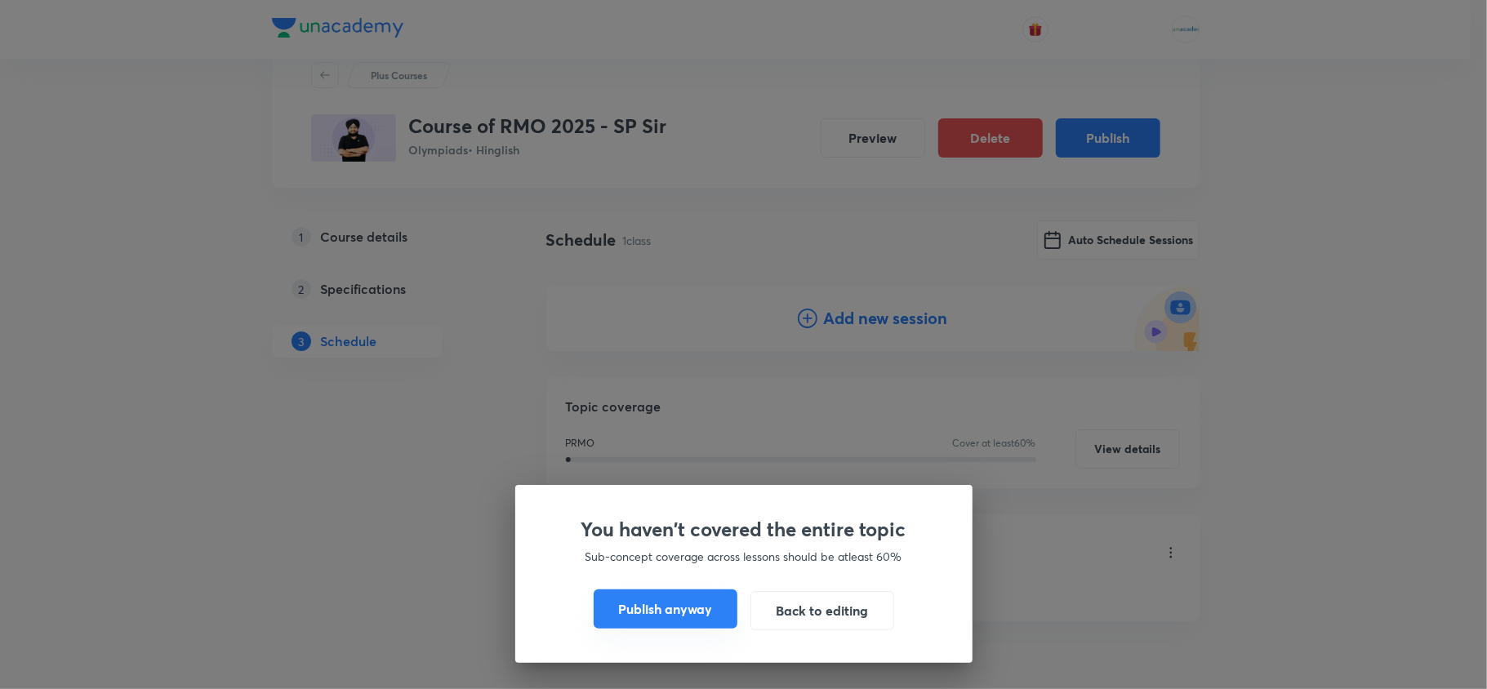
click at [639, 617] on button "Publish anyway" at bounding box center [666, 609] width 144 height 39
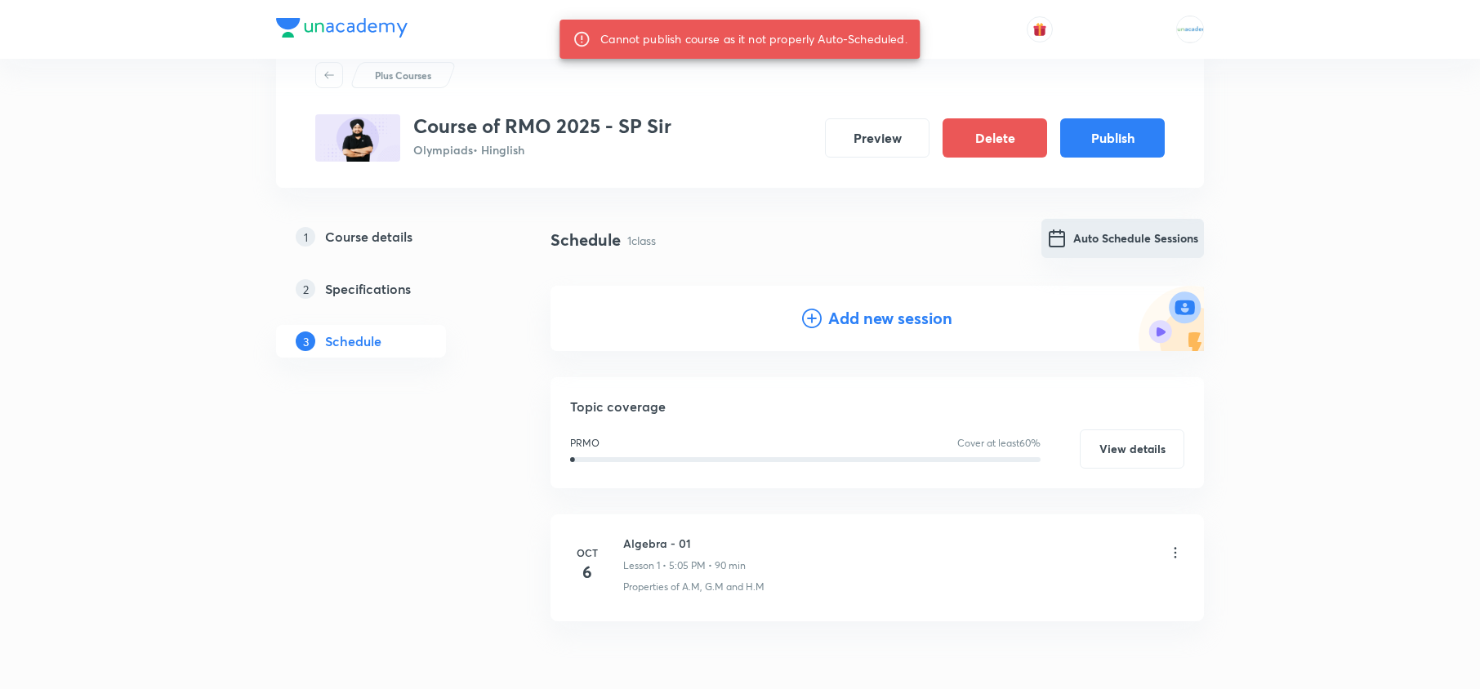
click at [1144, 230] on button "Auto Schedule Sessions" at bounding box center [1122, 238] width 163 height 39
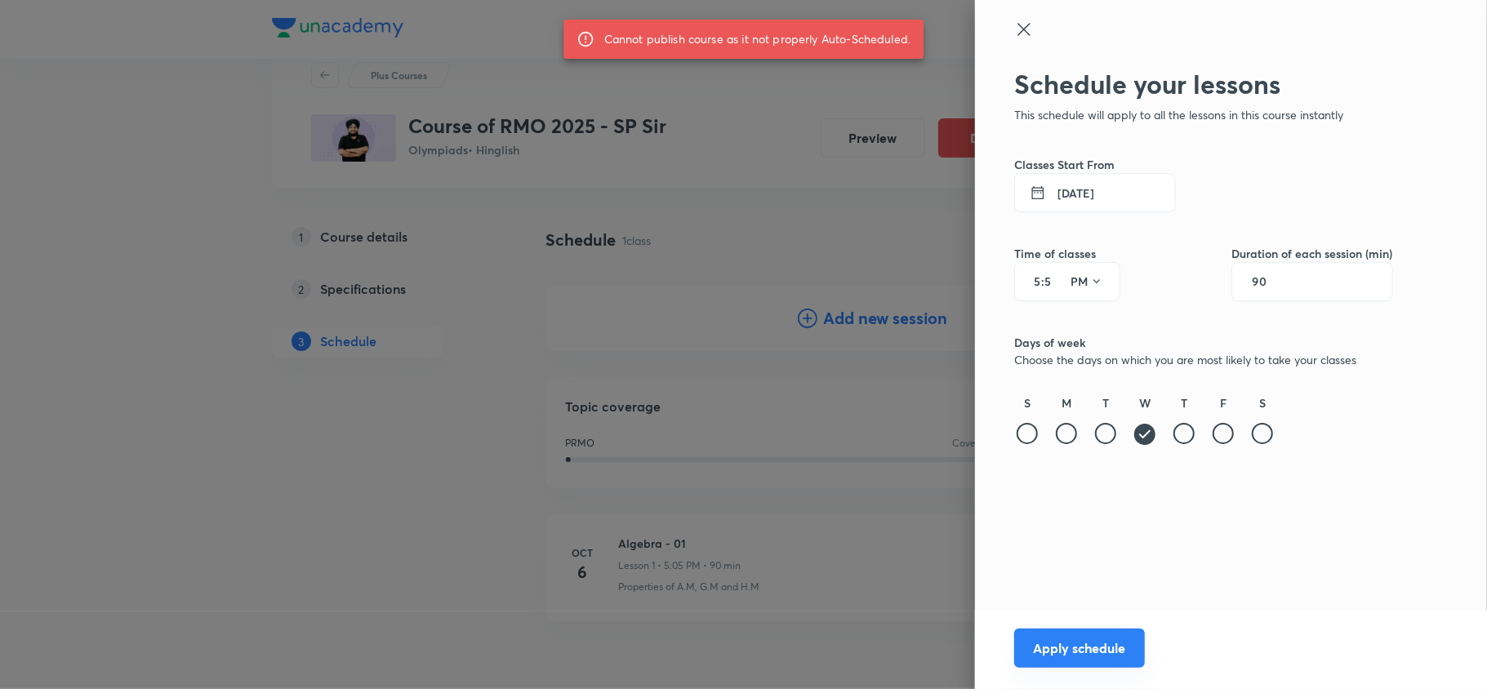
click at [1063, 655] on button "Apply schedule" at bounding box center [1079, 648] width 131 height 39
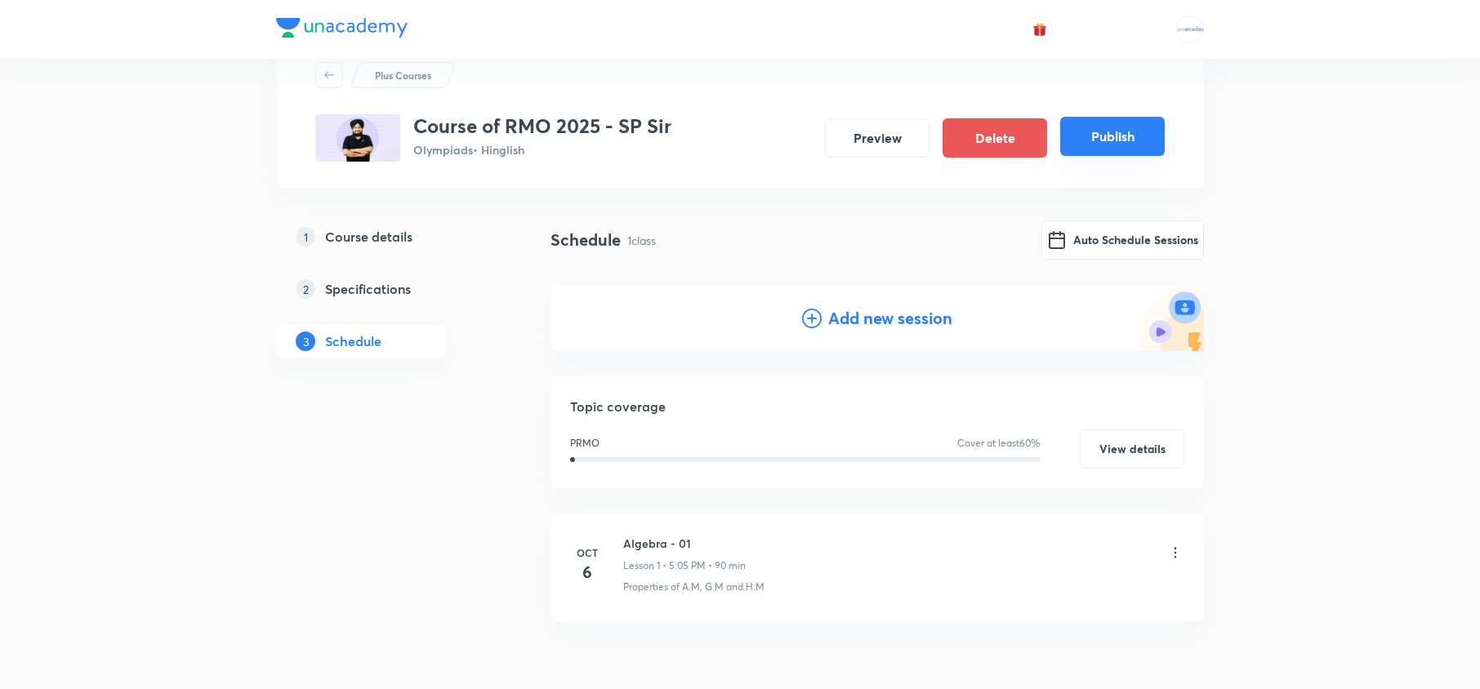
click at [1112, 145] on button "Publish" at bounding box center [1112, 136] width 105 height 39
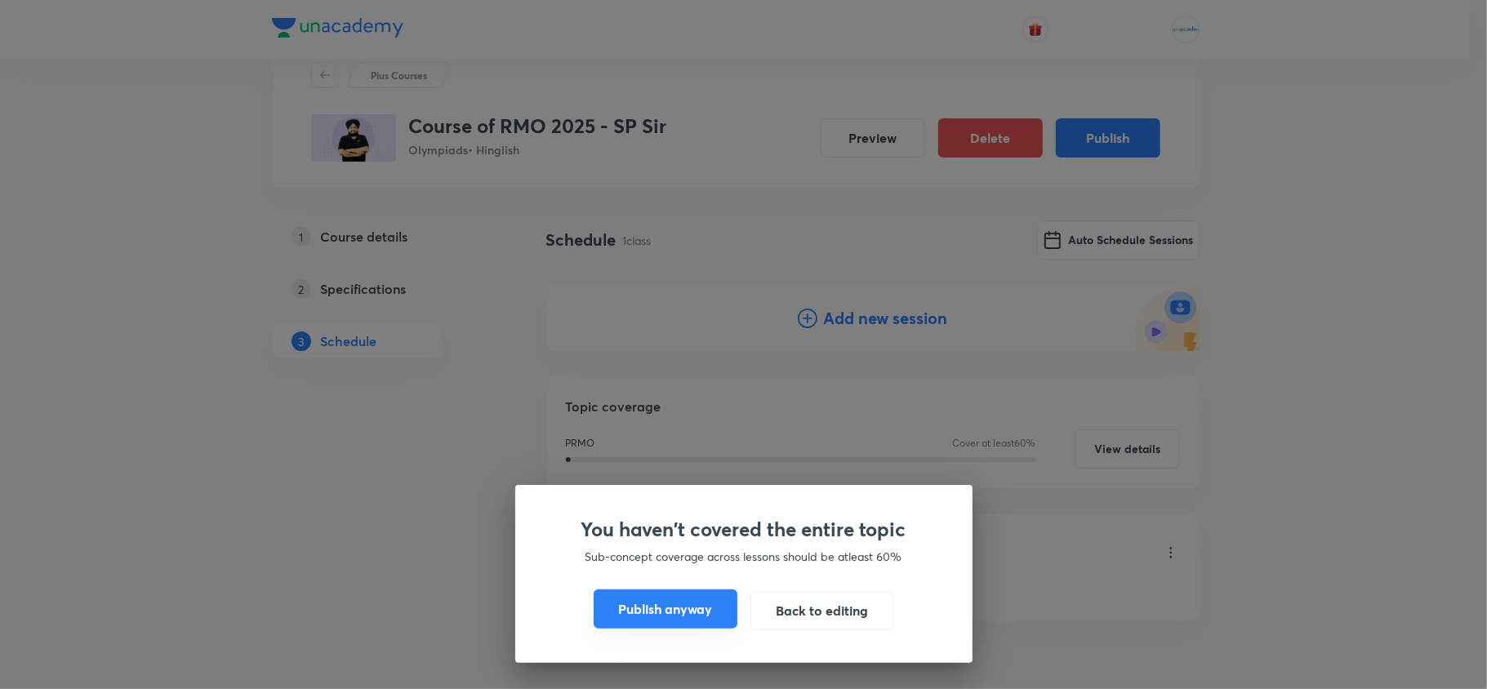
click at [625, 615] on button "Publish anyway" at bounding box center [666, 609] width 144 height 39
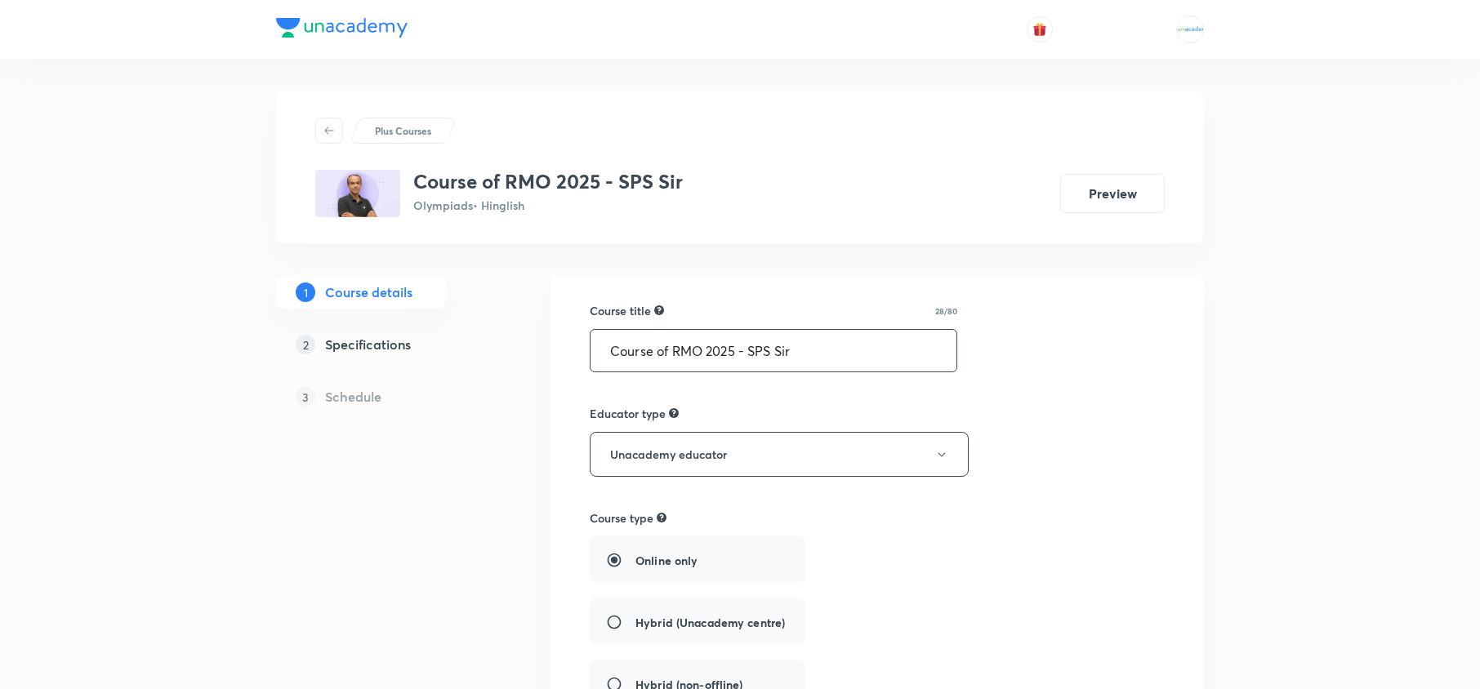
drag, startPoint x: 821, startPoint y: 357, endPoint x: 461, endPoint y: 297, distance: 364.3
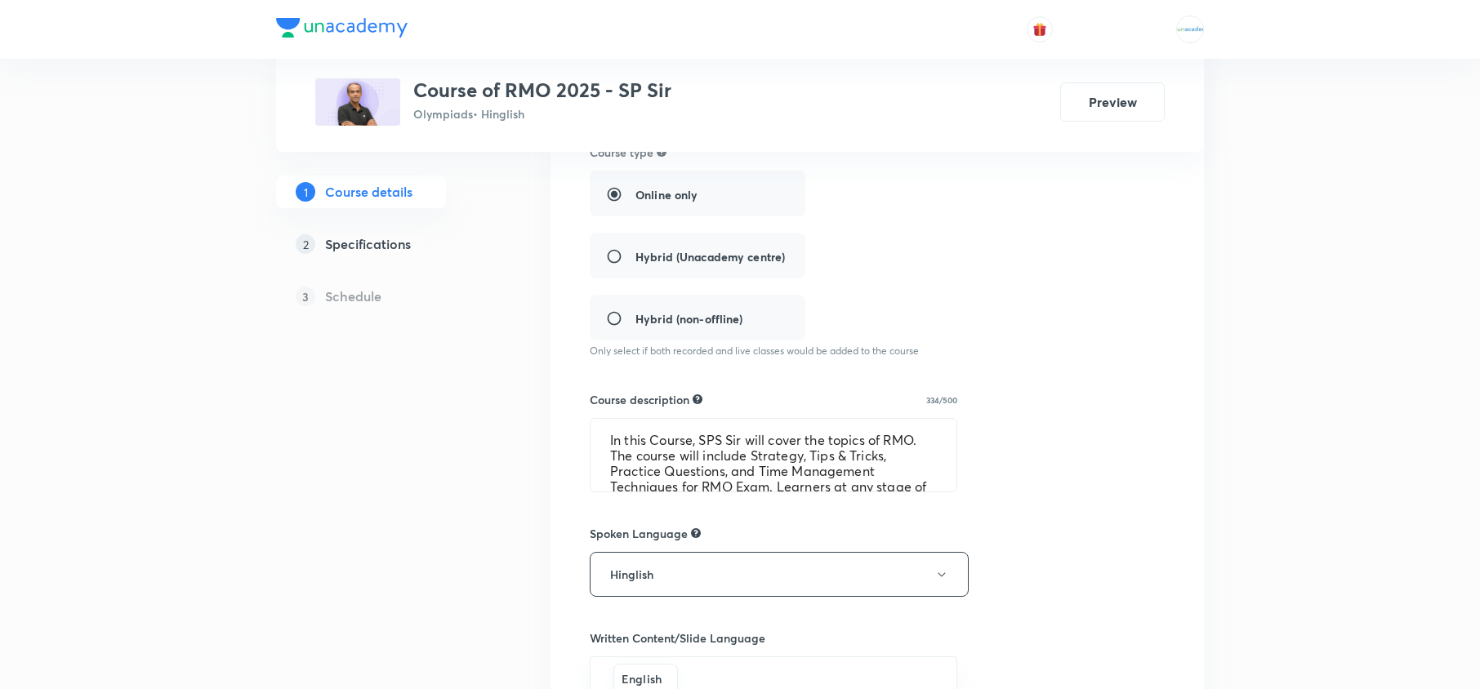
scroll to position [368, 0]
type input "Course of RMO 2025 - SP Sir"
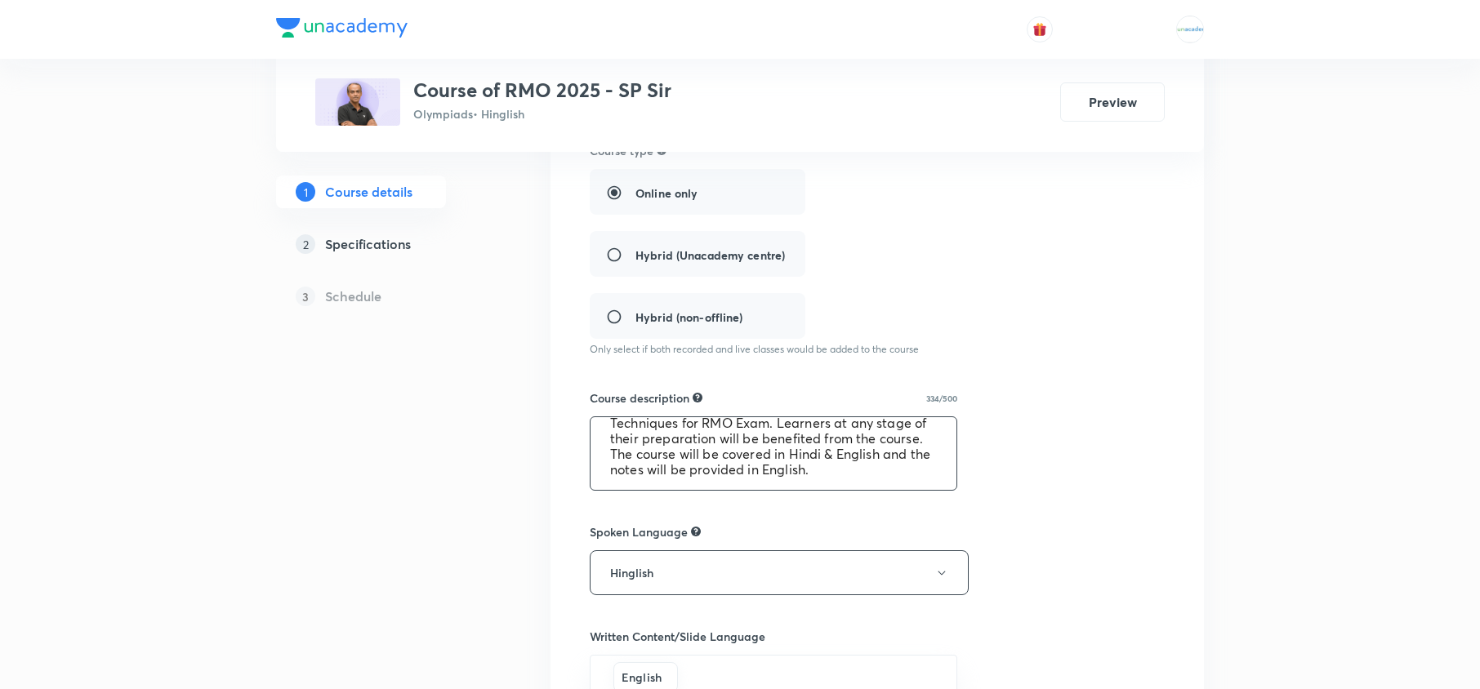
drag, startPoint x: 595, startPoint y: 435, endPoint x: 1161, endPoint y: 562, distance: 580.0
click at [1161, 562] on div "Course title 27/80 Course of RMO 2025 - SP Sir ​ Educator type Unacademy educat…" at bounding box center [877, 460] width 575 height 1051
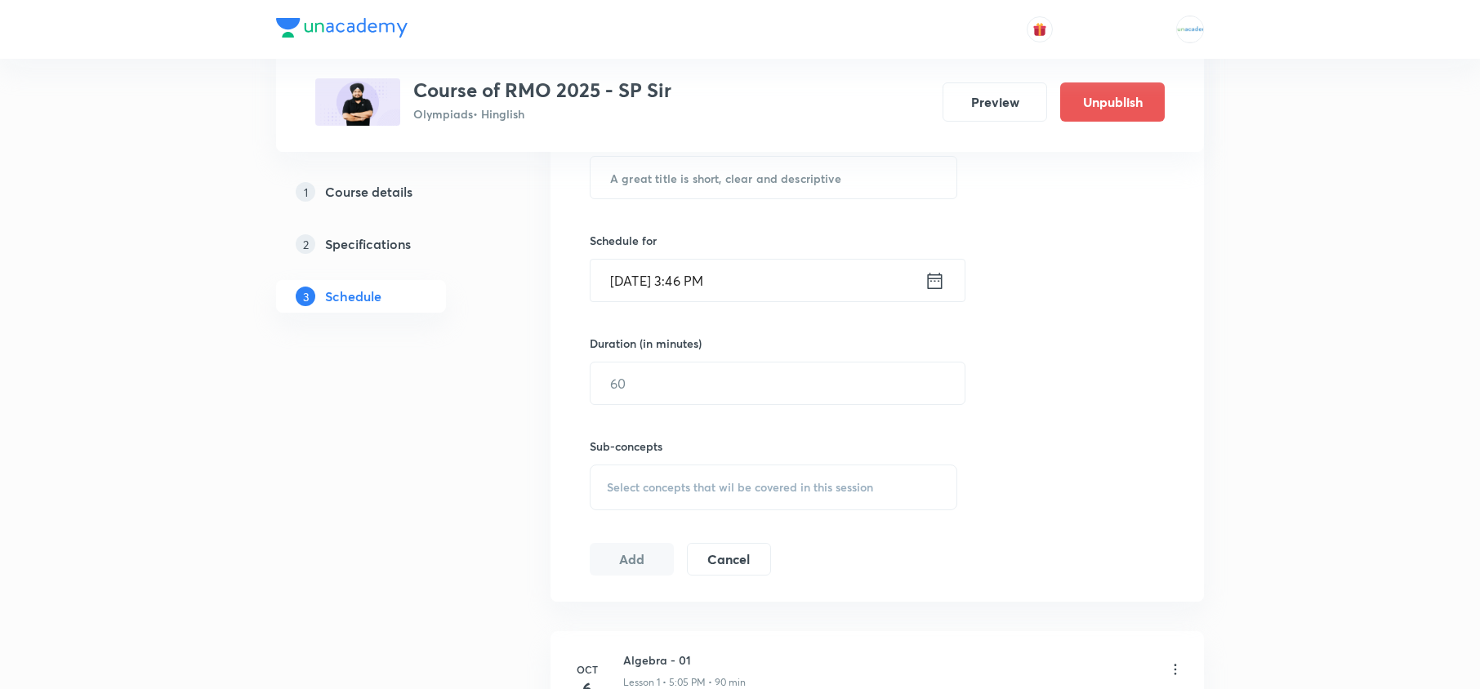
scroll to position [670, 0]
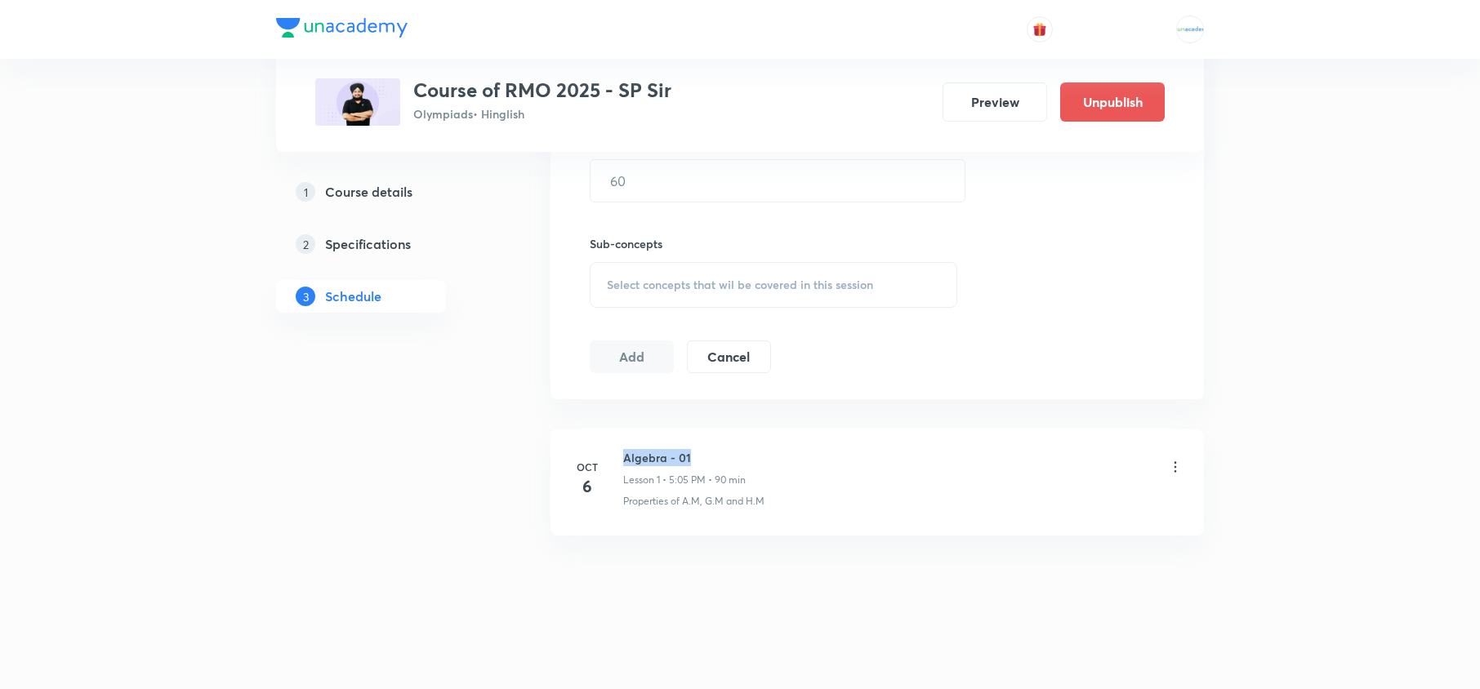
drag, startPoint x: 693, startPoint y: 454, endPoint x: 622, endPoint y: 436, distance: 73.3
click at [622, 436] on li "[DATE] Algebra - 01 Lesson 1 • 5:05 PM • 90 min Properties of A.M, G.M and H.M" at bounding box center [876, 482] width 653 height 107
copy h6 "Algebra - 01"
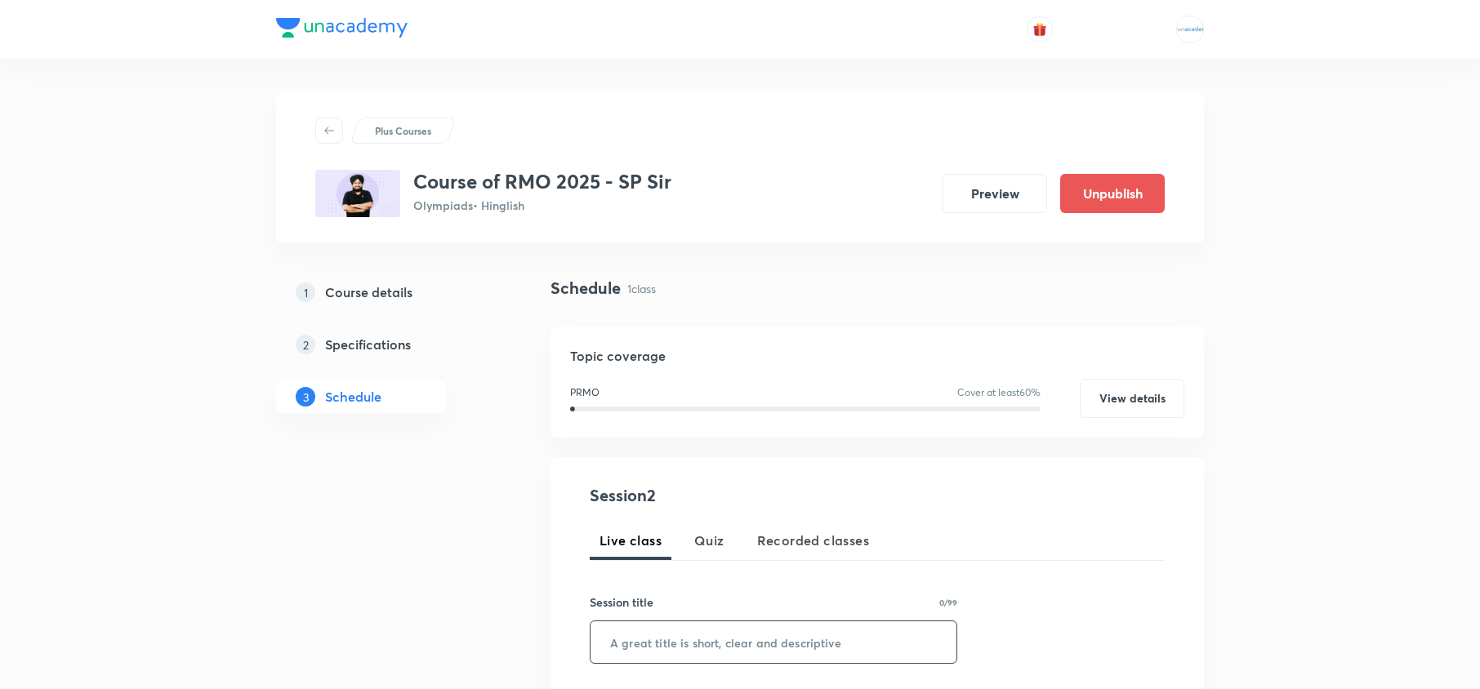
paste input "Algebra - 01"
click at [691, 637] on input "Algebra - 01" at bounding box center [774, 643] width 366 height 42
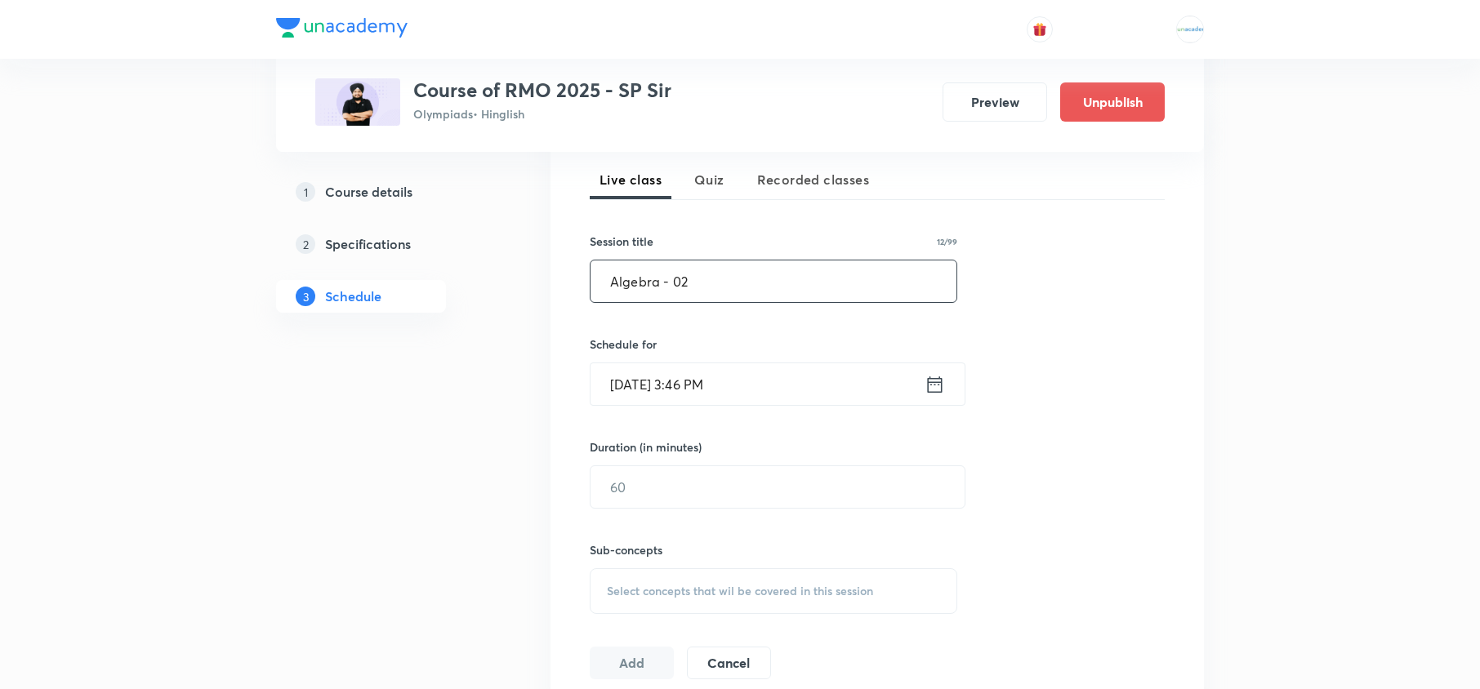
scroll to position [371, 0]
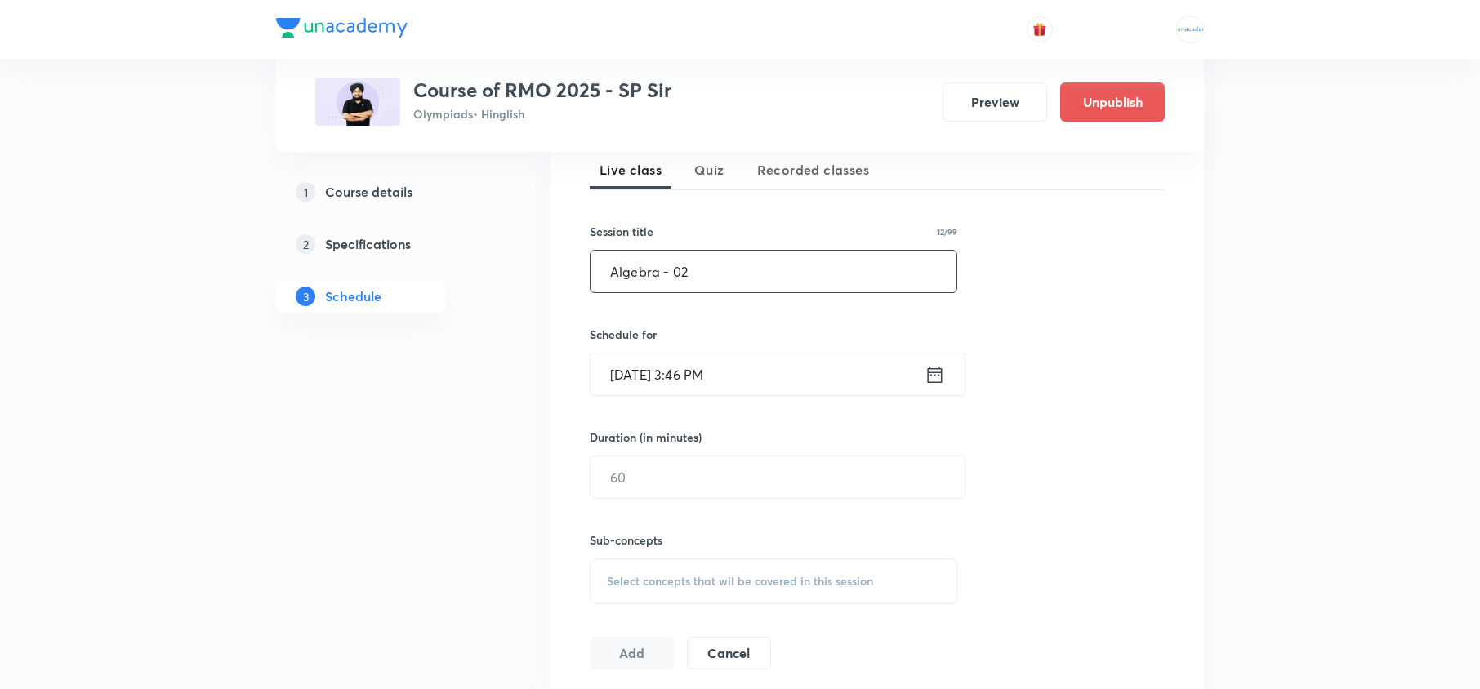
type input "Algebra - 02"
click at [925, 377] on icon at bounding box center [935, 374] width 20 height 23
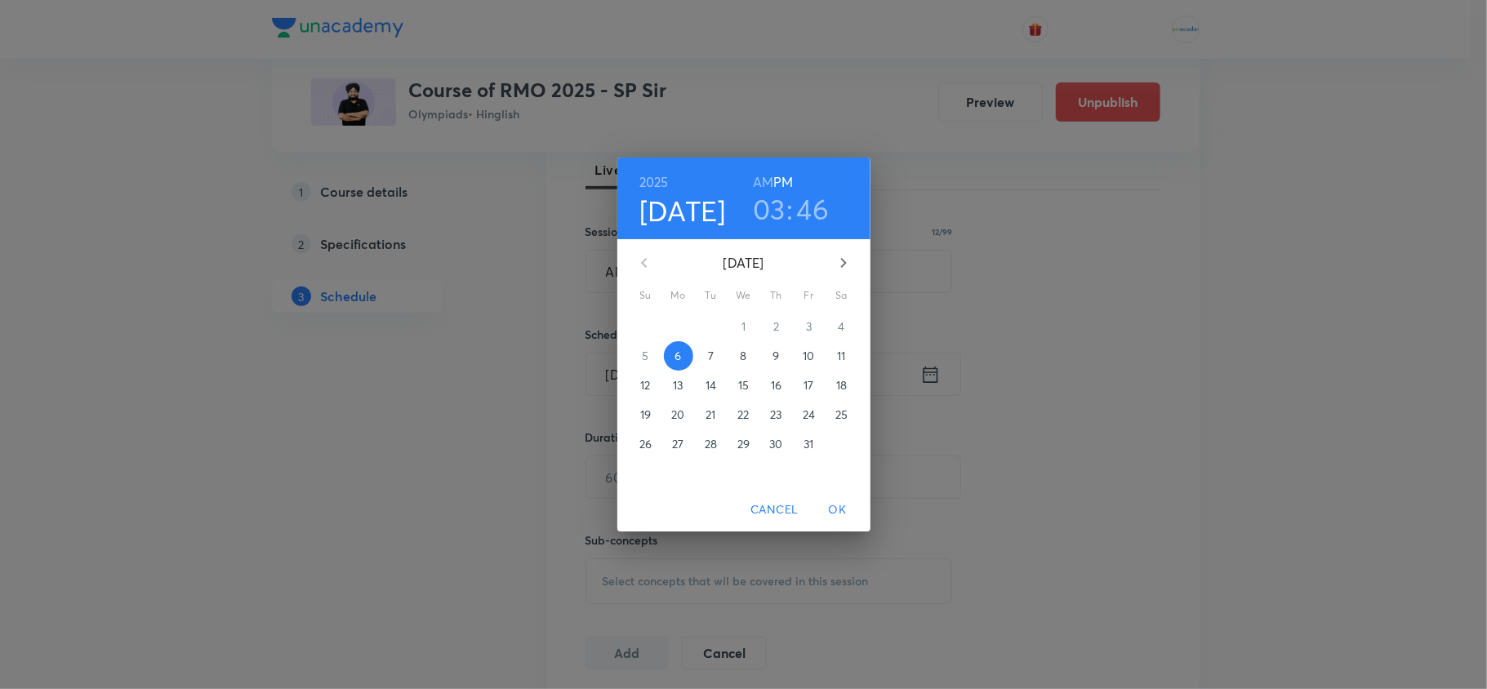
click at [711, 350] on p "7" at bounding box center [711, 356] width 6 height 16
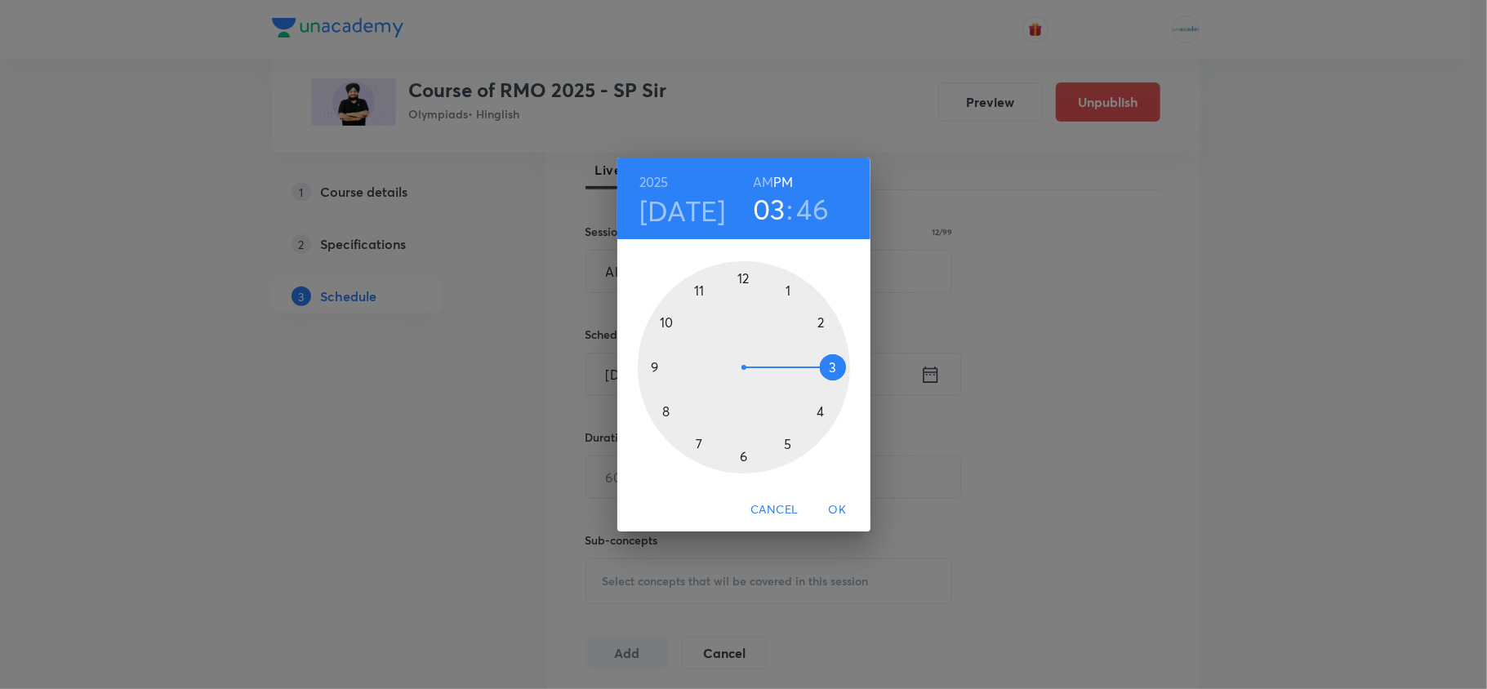
click at [791, 448] on div at bounding box center [744, 367] width 212 height 212
click at [789, 292] on div at bounding box center [744, 367] width 212 height 212
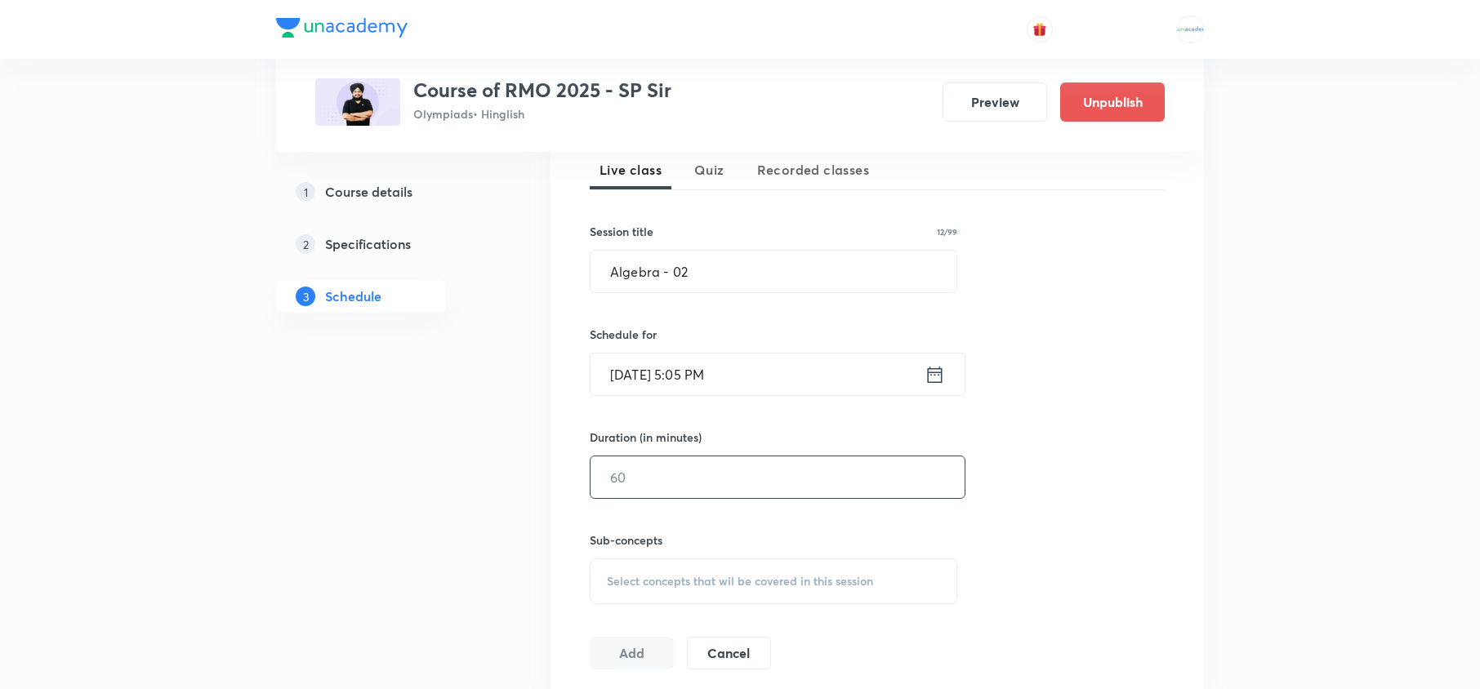
click at [717, 481] on input "text" at bounding box center [778, 478] width 374 height 42
type input "90"
click at [706, 586] on span "Select concepts that wil be covered in this session" at bounding box center [740, 581] width 266 height 13
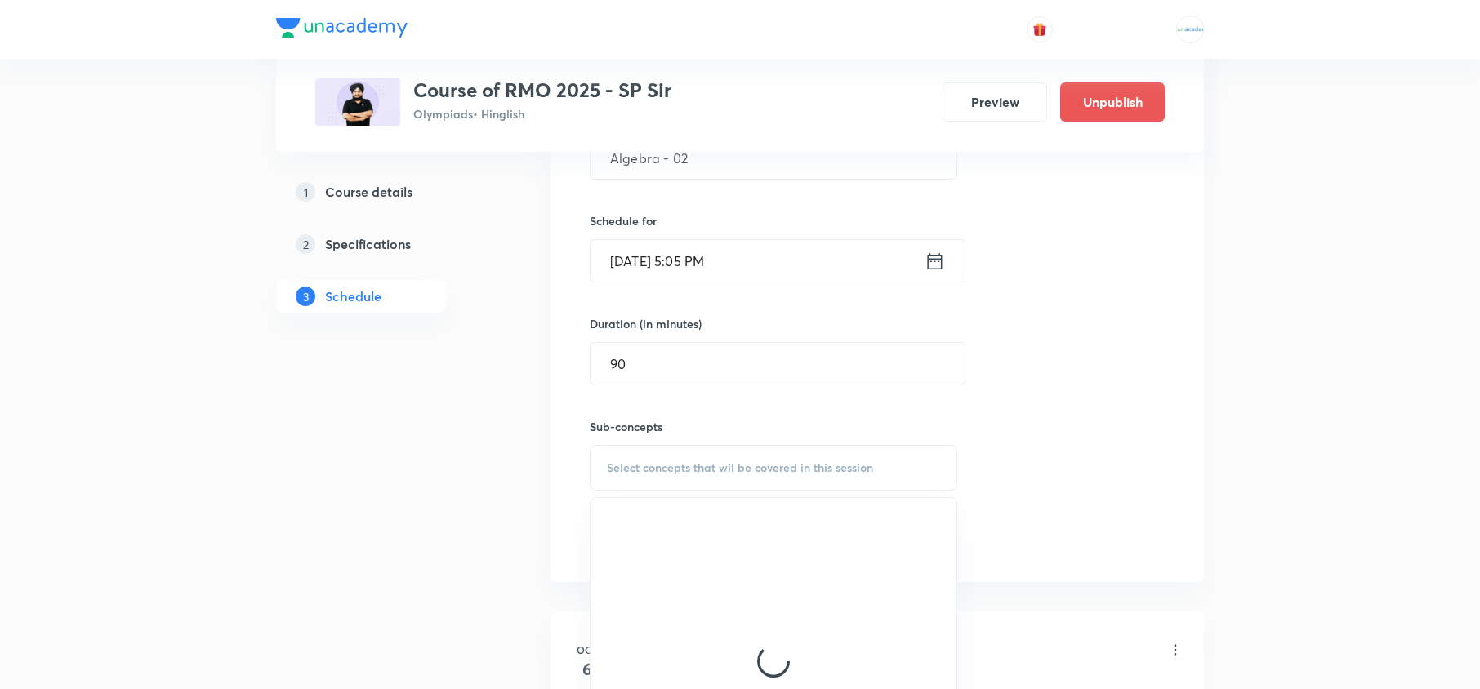
scroll to position [497, 0]
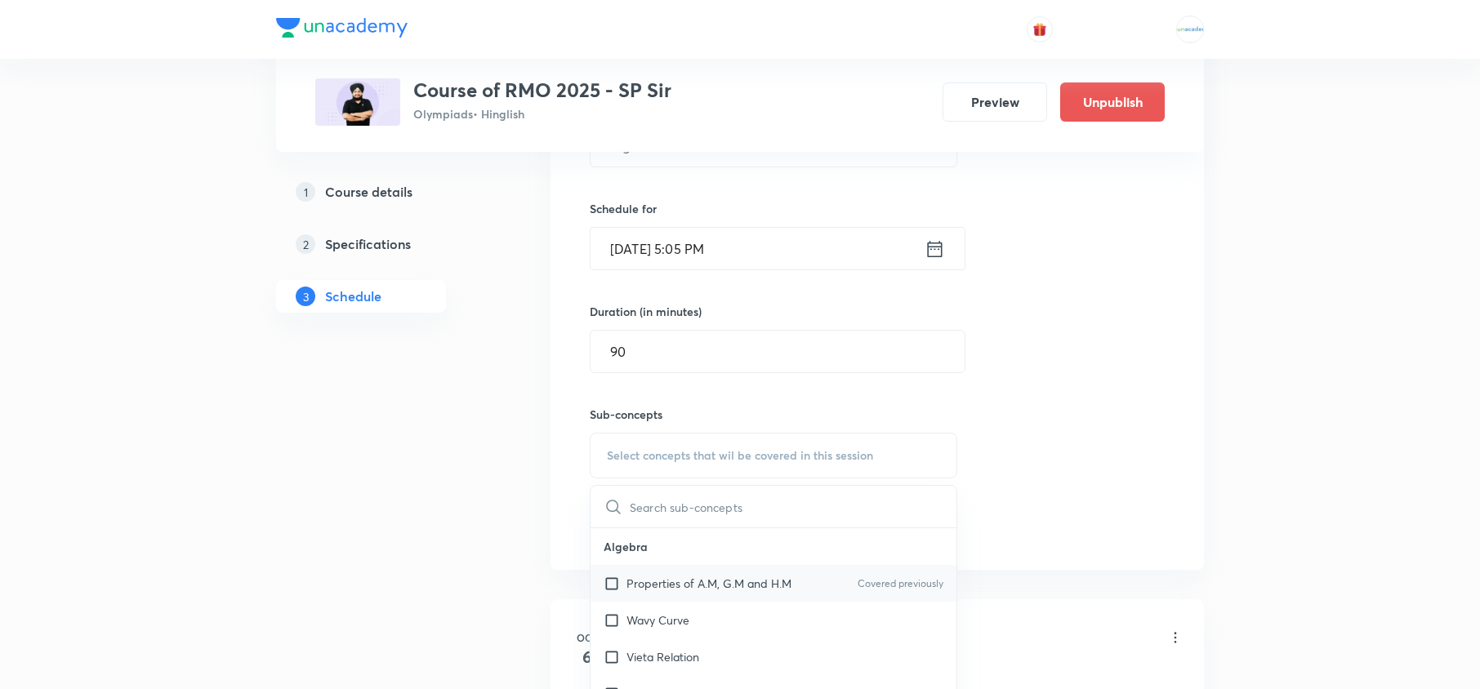
click at [680, 590] on p "Properties of A.M, G.M and H.M" at bounding box center [708, 583] width 165 height 17
checkbox input "true"
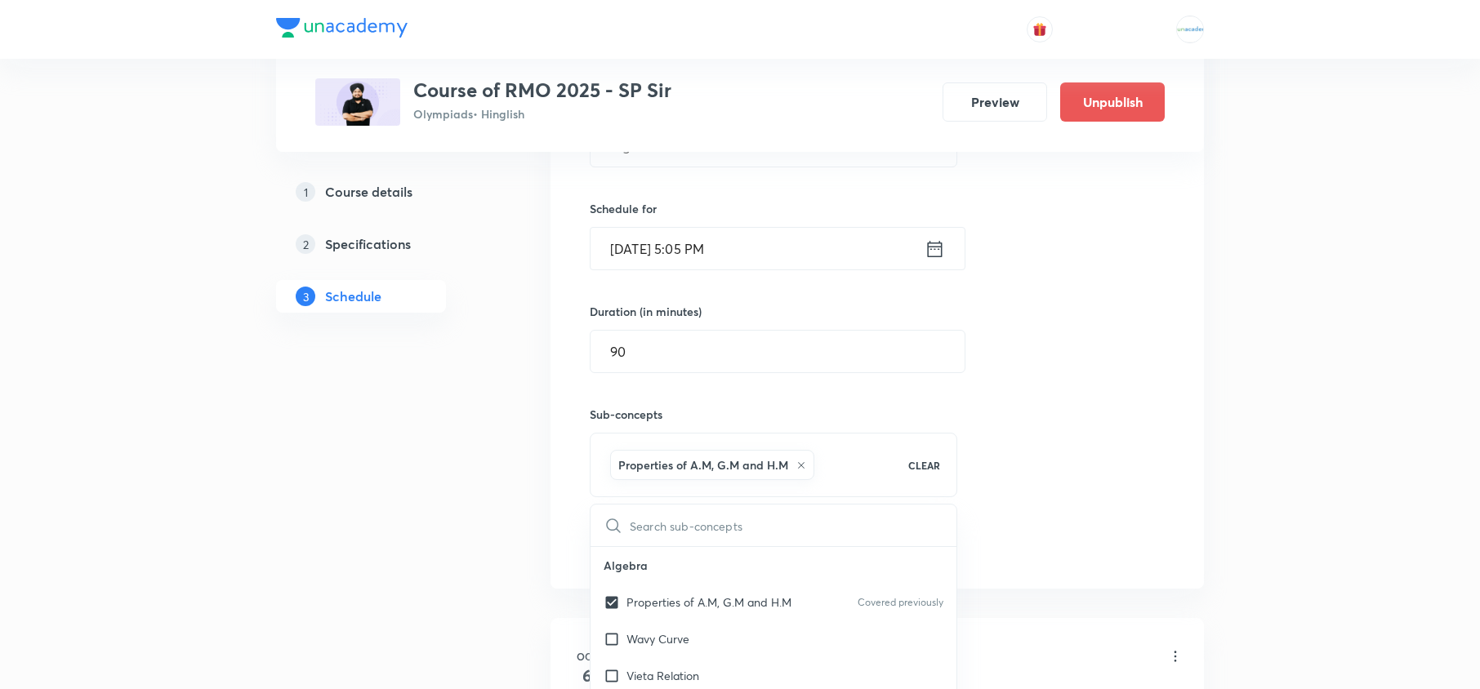
click at [568, 546] on div "Session 2 Live class Quiz Recorded classes Session title 12/99 Algebra - 02 ​ S…" at bounding box center [876, 275] width 653 height 628
click at [606, 555] on button "Add" at bounding box center [632, 544] width 84 height 33
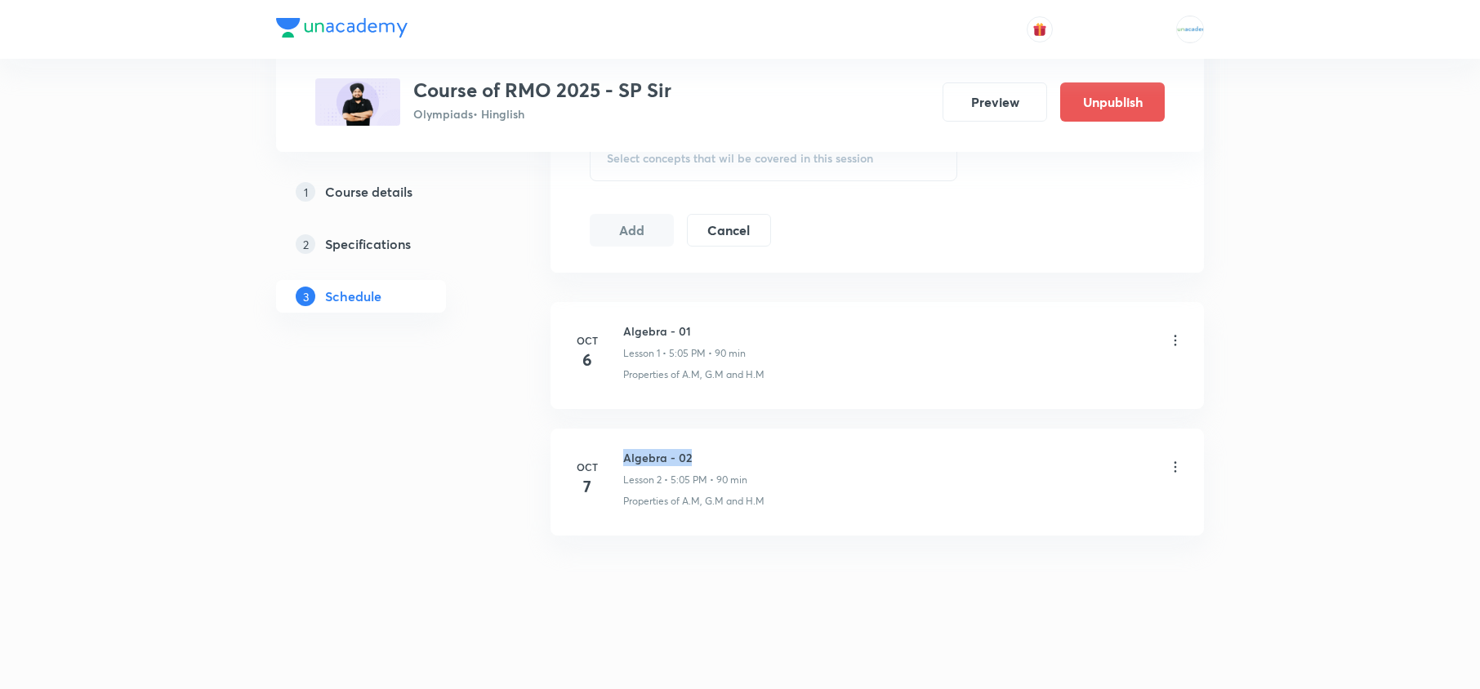
drag, startPoint x: 712, startPoint y: 459, endPoint x: 624, endPoint y: 432, distance: 92.2
click at [624, 432] on li "[DATE] Algebra - 02 Lesson 2 • 5:05 PM • 90 min Properties of A.M, G.M and H.M" at bounding box center [876, 482] width 653 height 107
copy h6 "Algebra - 02"
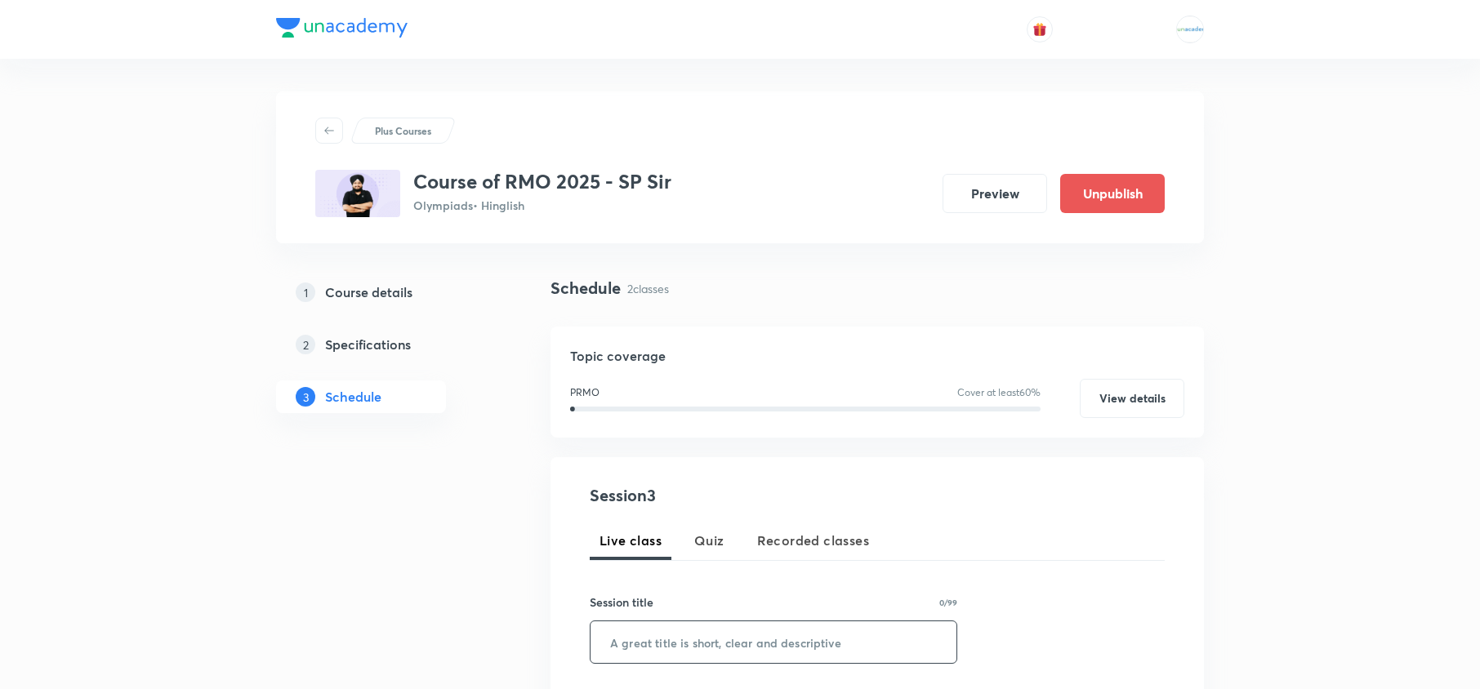
click at [687, 628] on input "text" at bounding box center [774, 643] width 366 height 42
paste input "Algebra - 02"
click at [687, 628] on input "text" at bounding box center [774, 643] width 366 height 42
type input "Algebra - 03"
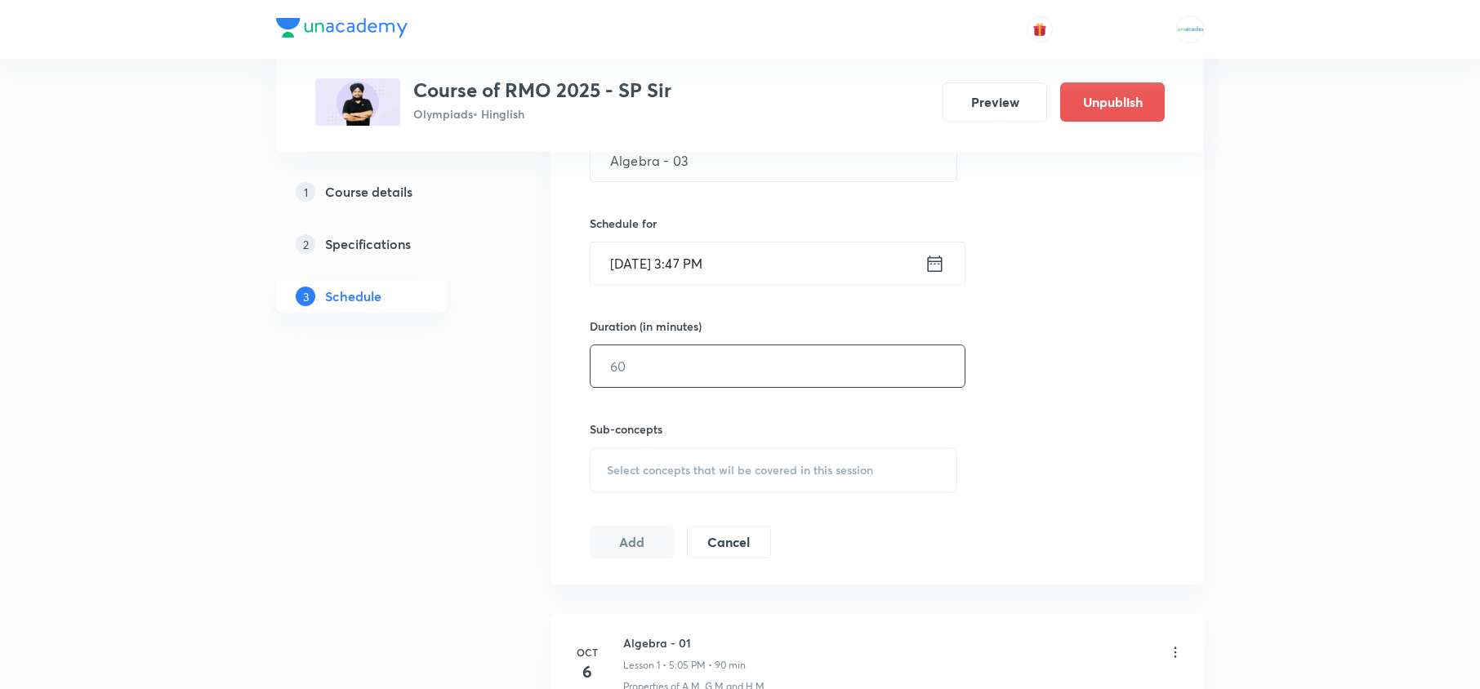
scroll to position [481, 0]
click at [938, 278] on div "[DATE] 3:47 PM ​" at bounding box center [778, 264] width 376 height 43
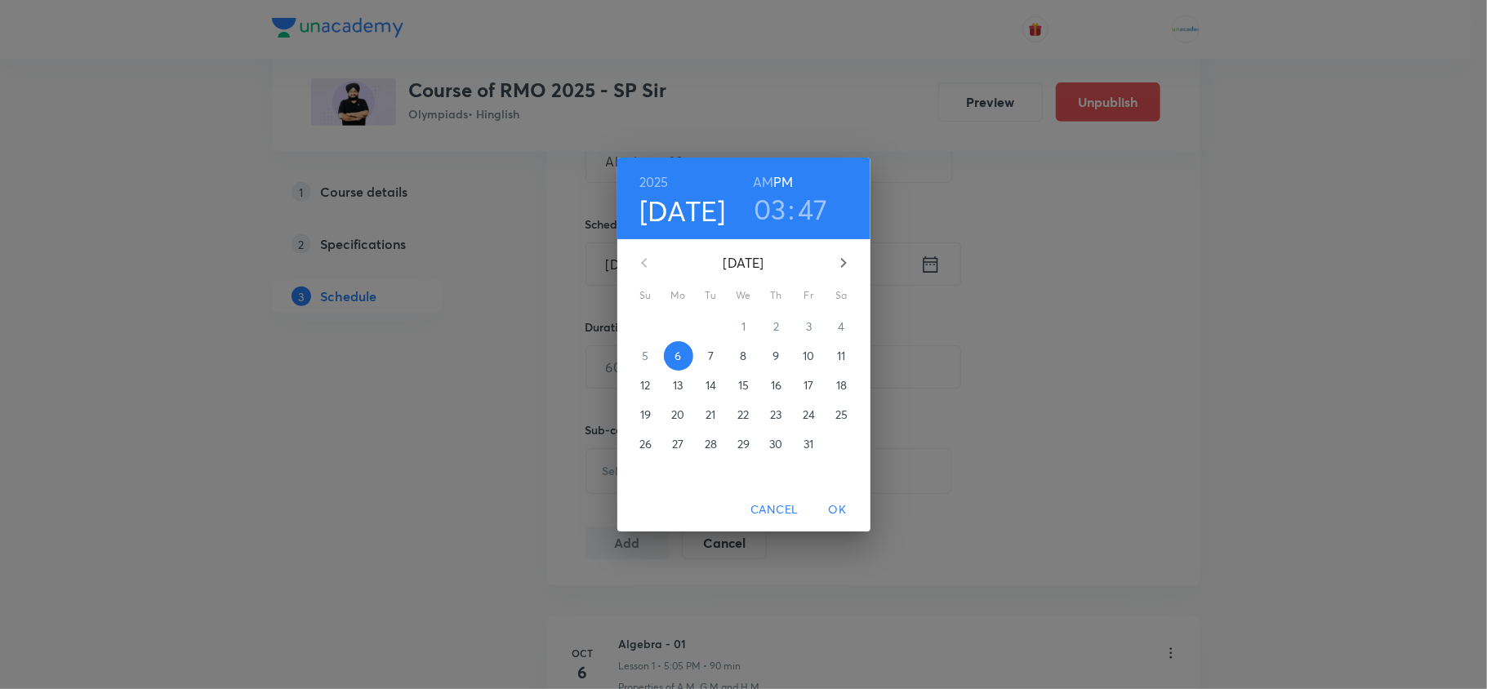
click at [804, 361] on p "10" at bounding box center [808, 356] width 11 height 16
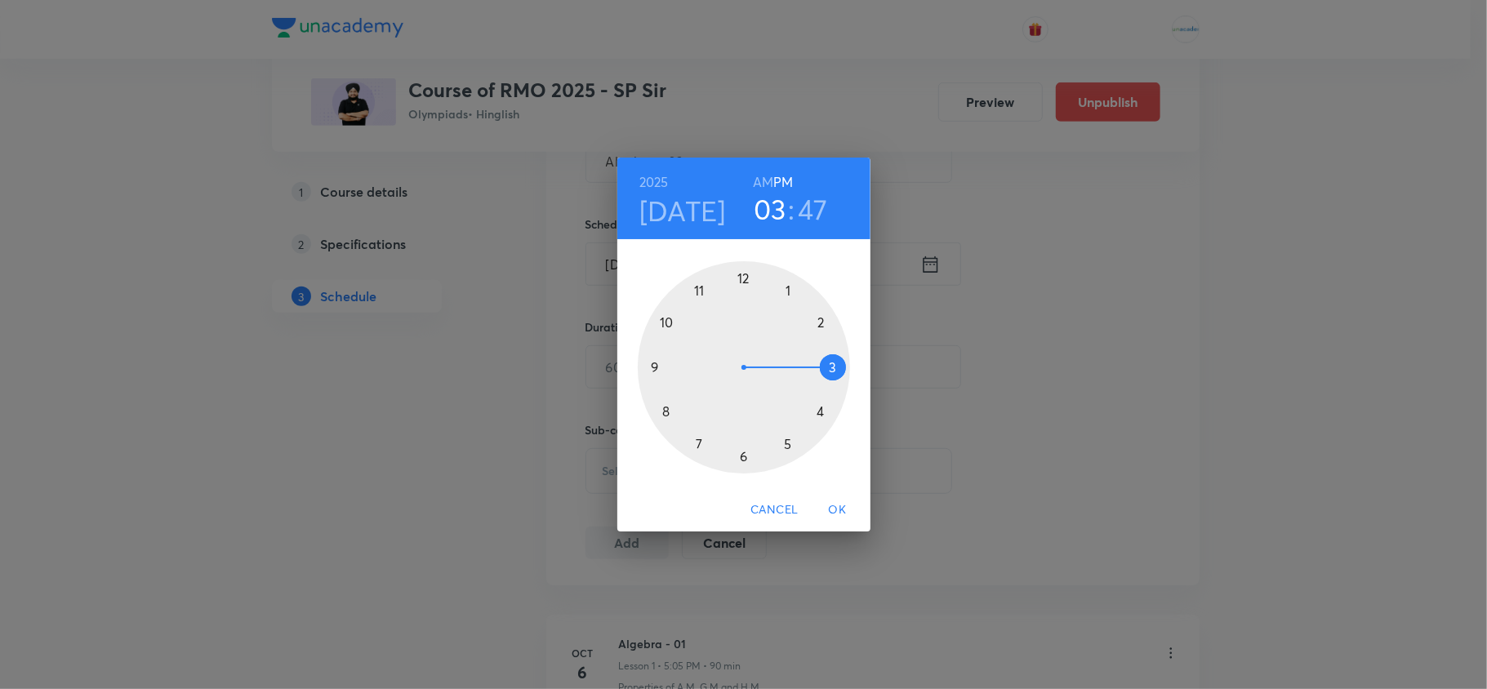
click at [787, 446] on div at bounding box center [744, 367] width 212 height 212
click at [779, 297] on div at bounding box center [744, 367] width 212 height 212
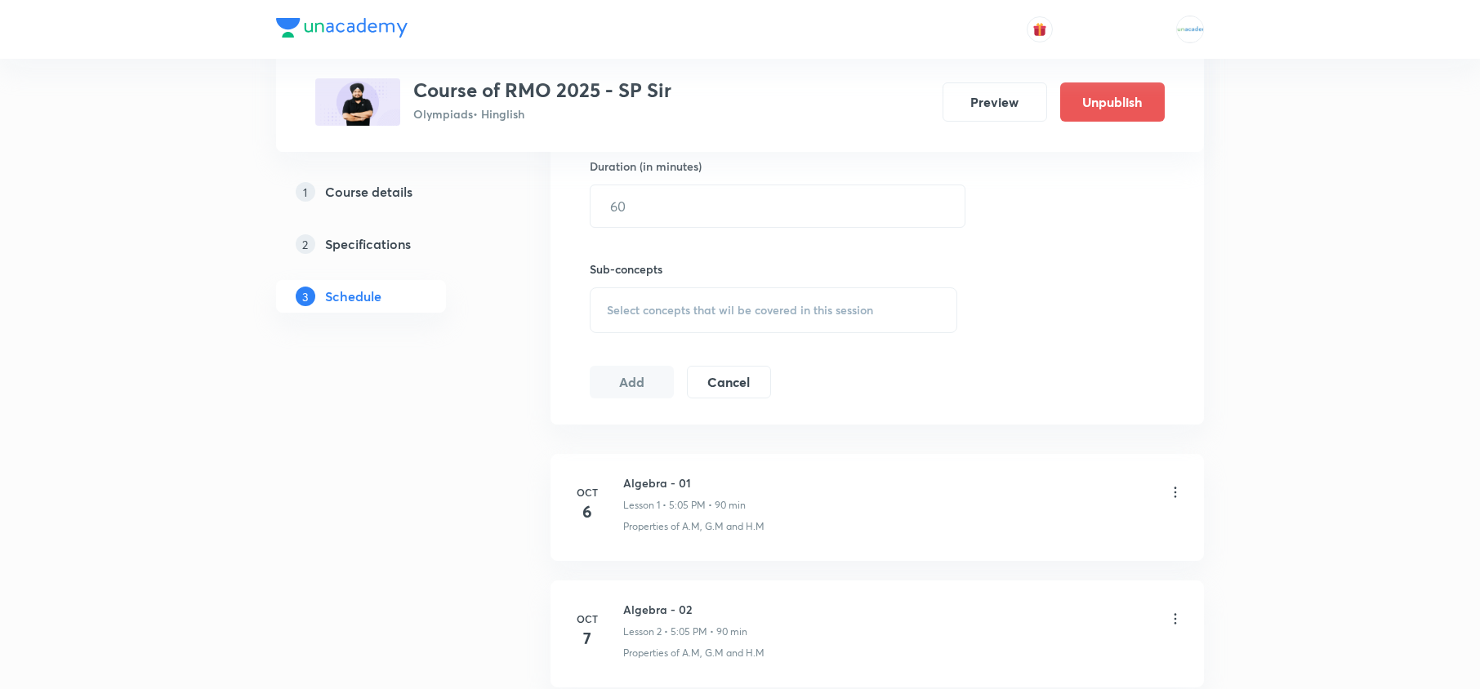
scroll to position [651, 0]
click at [704, 216] on input "text" at bounding box center [778, 197] width 374 height 42
type input "90"
click at [707, 298] on span "Select concepts that wil be covered in this session" at bounding box center [740, 301] width 266 height 13
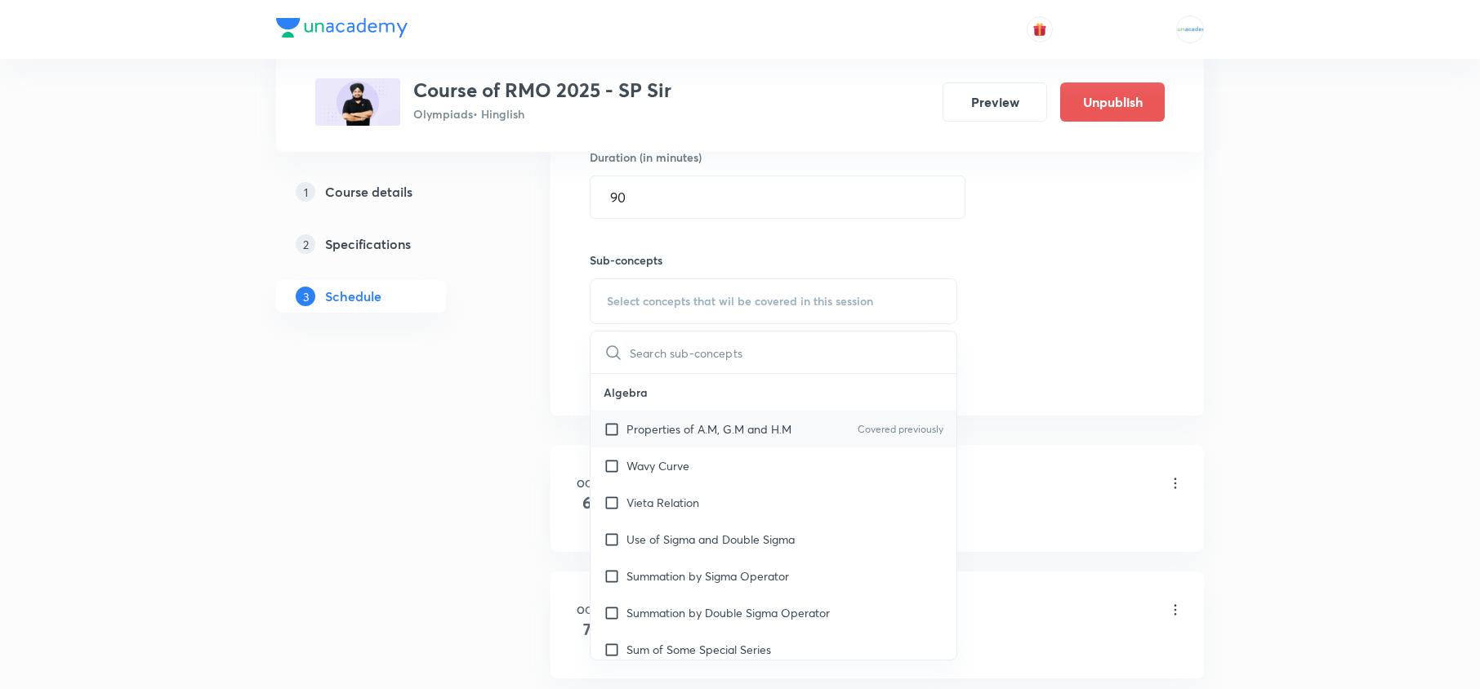
click at [658, 426] on p "Properties of A.M, G.M and H.M" at bounding box center [708, 429] width 165 height 17
checkbox input "true"
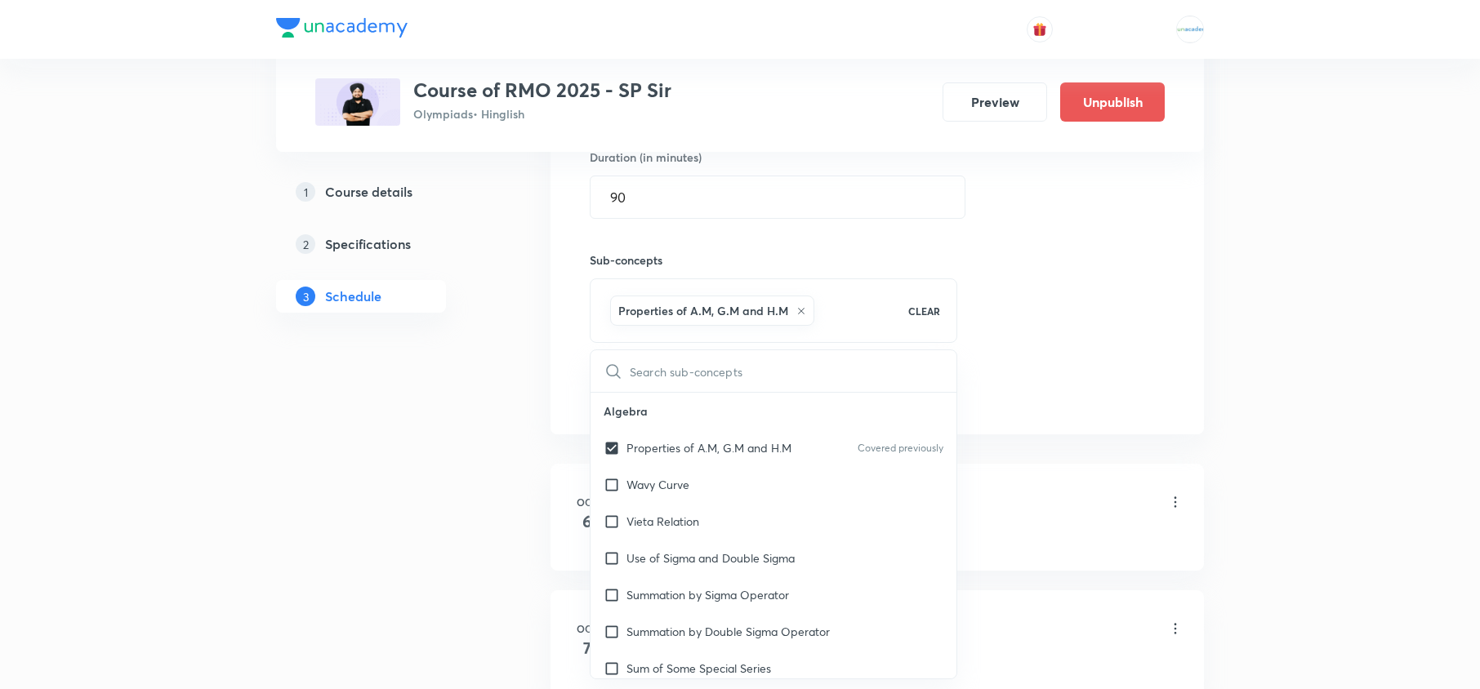
click at [536, 367] on div "Plus Courses Course of RMO 2025 - SP Sir Olympiads • Hinglish Preview Unpublish…" at bounding box center [740, 131] width 928 height 1381
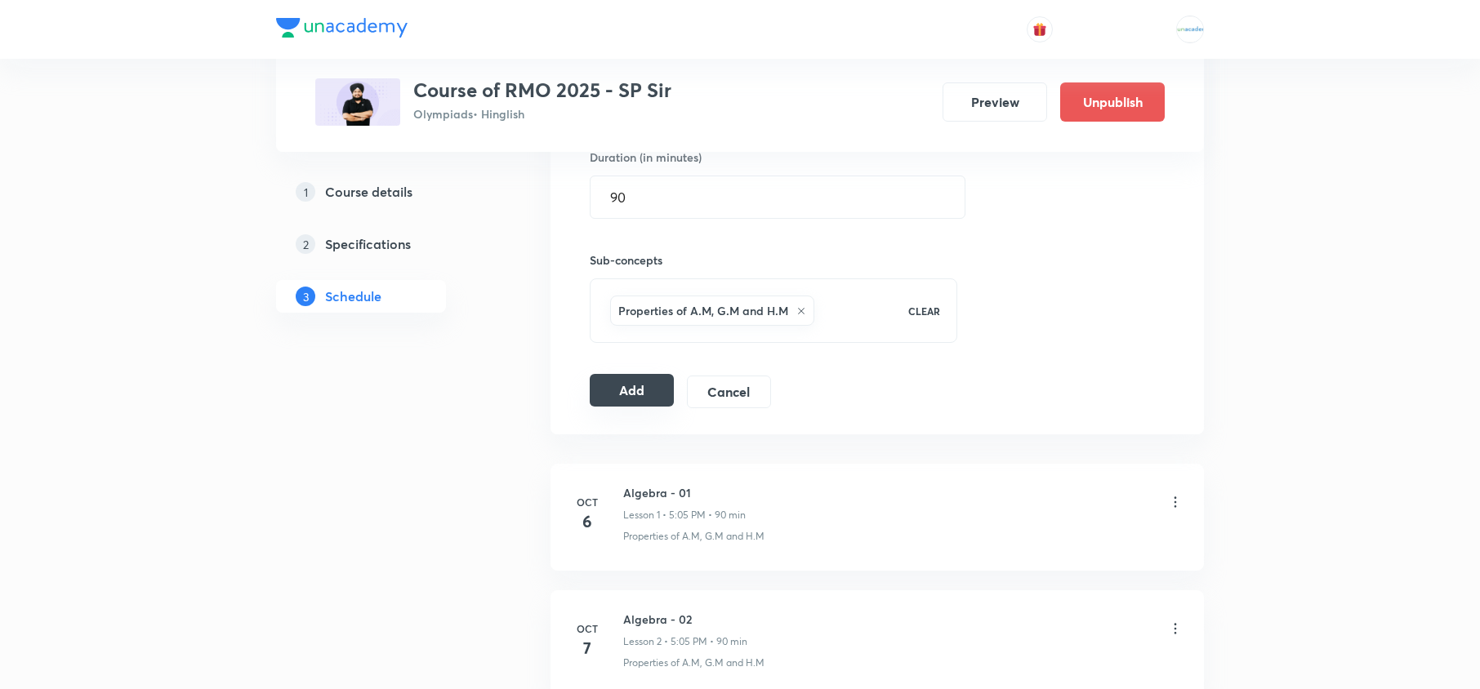
click at [627, 386] on button "Add" at bounding box center [632, 390] width 84 height 33
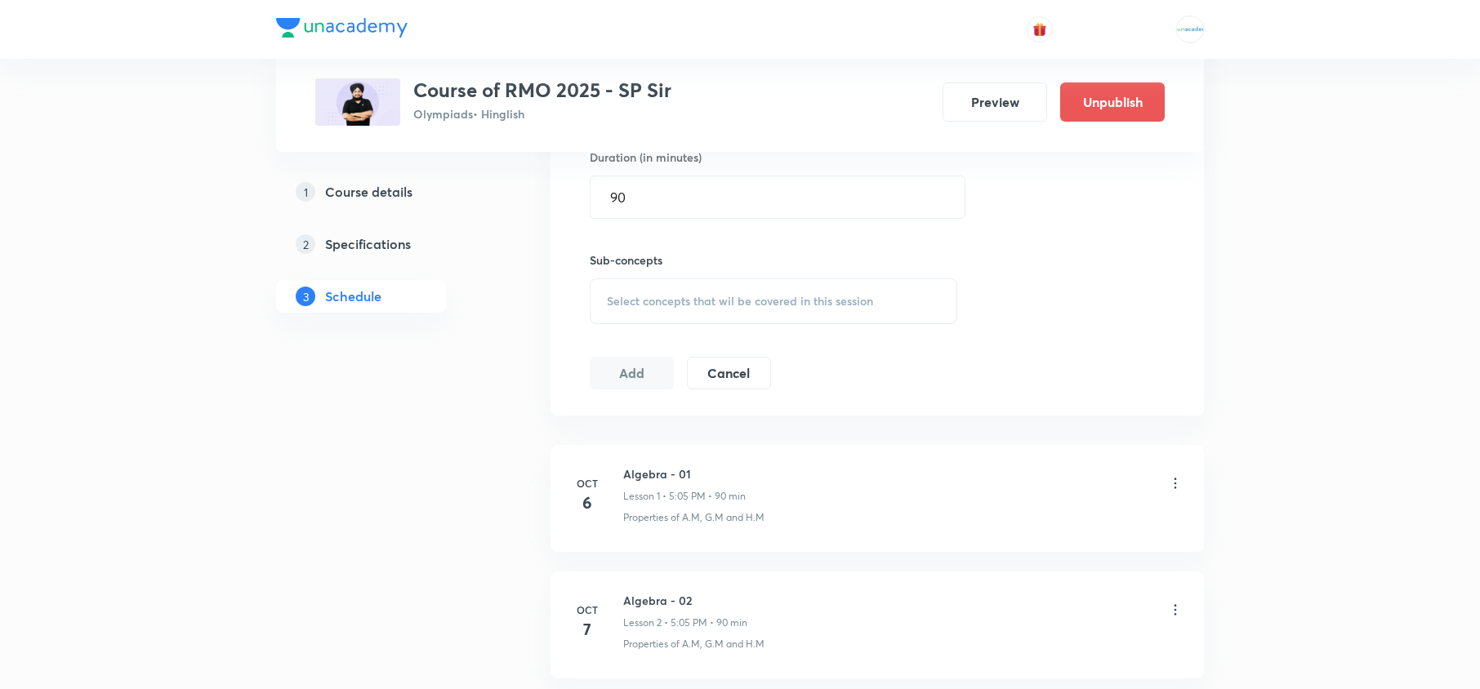
scroll to position [255, 0]
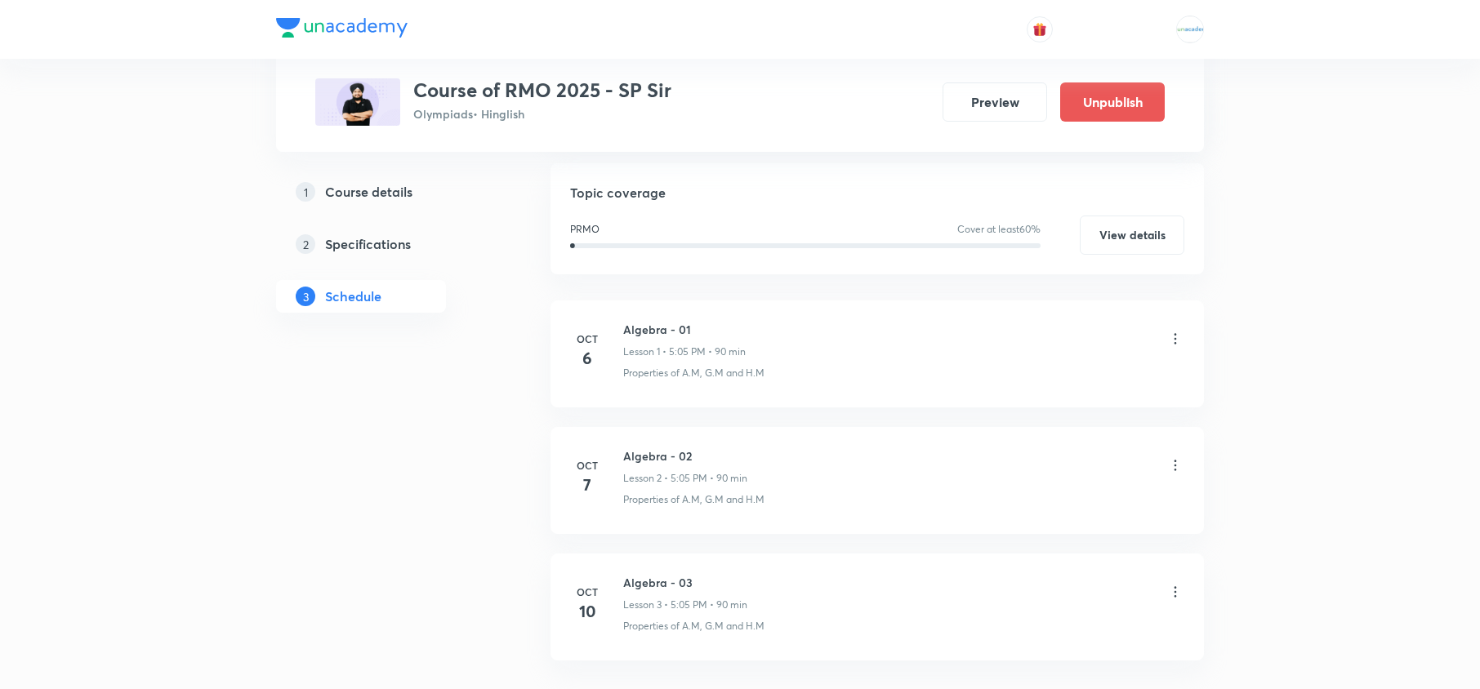
click at [448, 445] on div "1 Course details 2 Specifications 3 Schedule" at bounding box center [387, 403] width 222 height 764
